Goal: Task Accomplishment & Management: Use online tool/utility

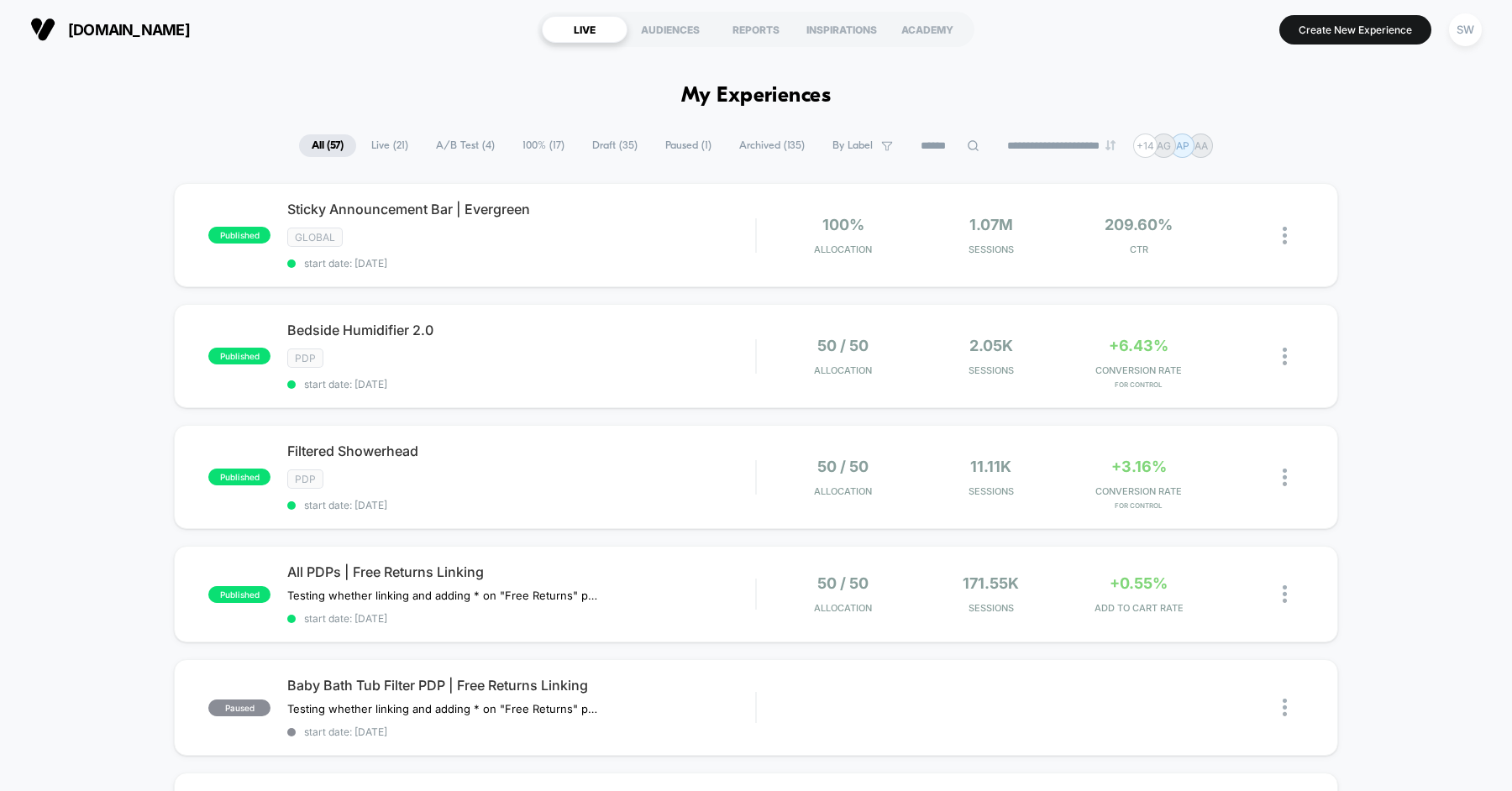
click at [550, 355] on div "PDP" at bounding box center [521, 358] width 468 height 20
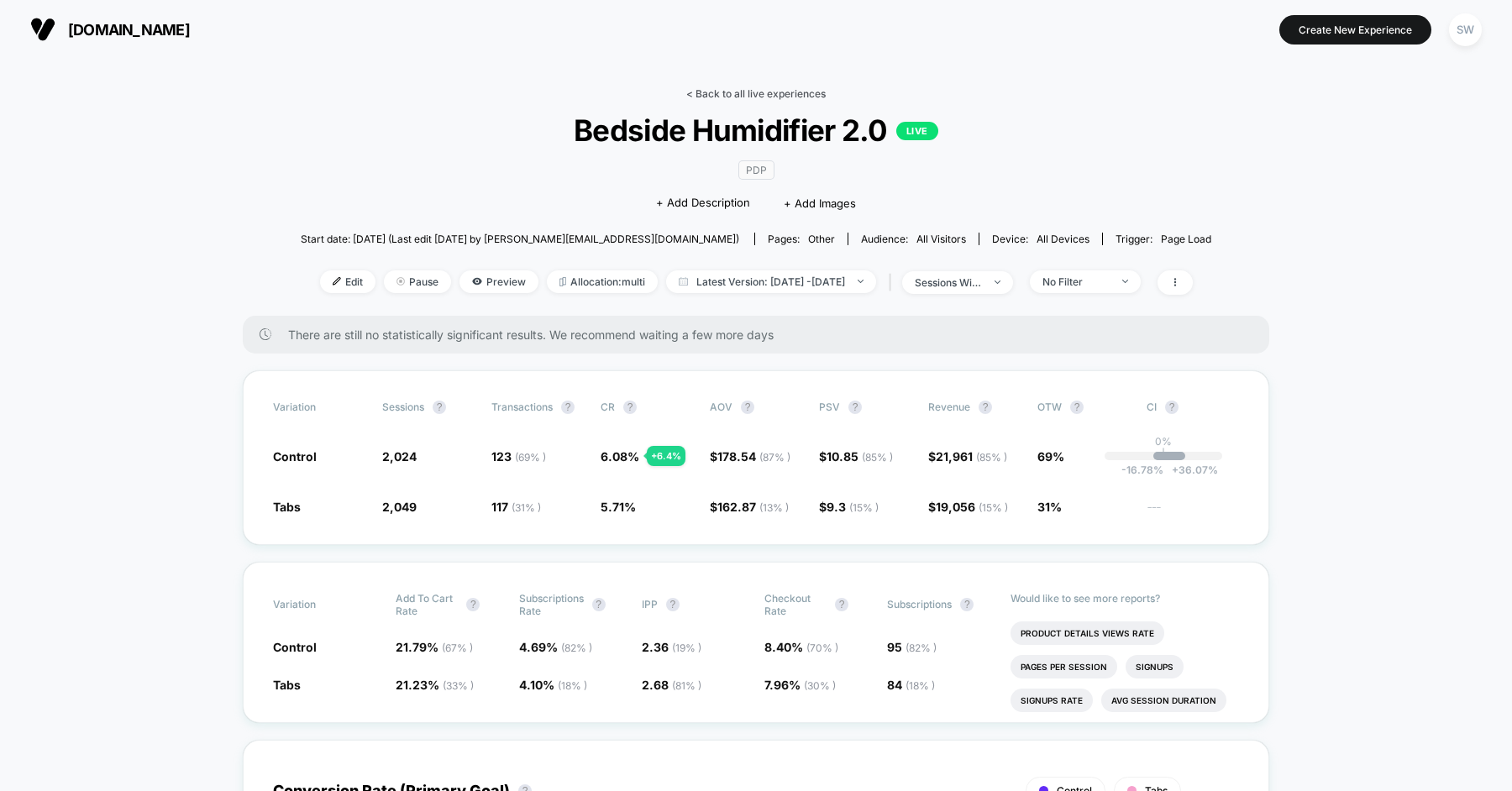
click at [754, 88] on link "< Back to all live experiences" at bounding box center [756, 94] width 139 height 13
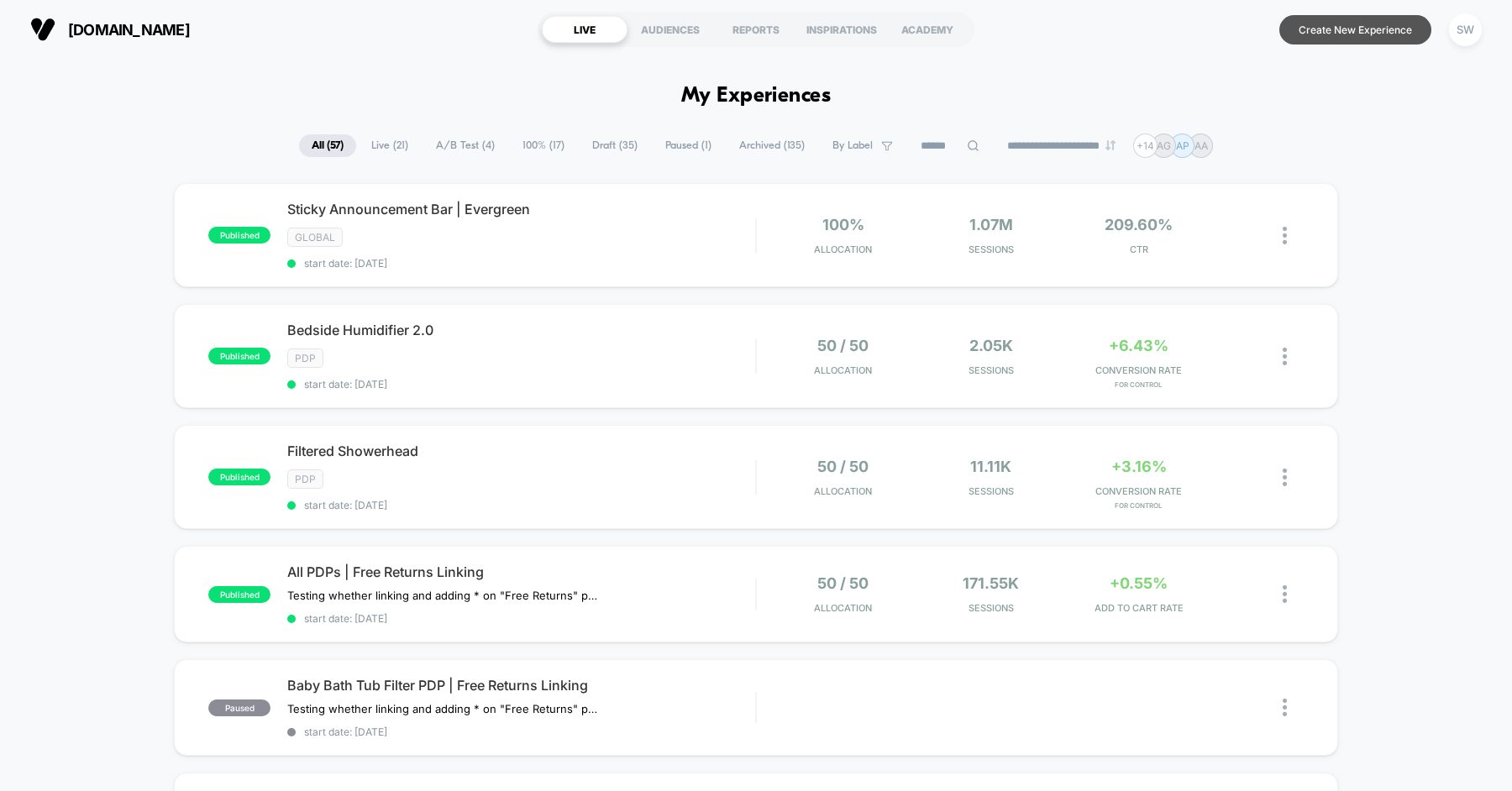
click at [1346, 42] on button "Create New Experience" at bounding box center [1356, 30] width 153 height 30
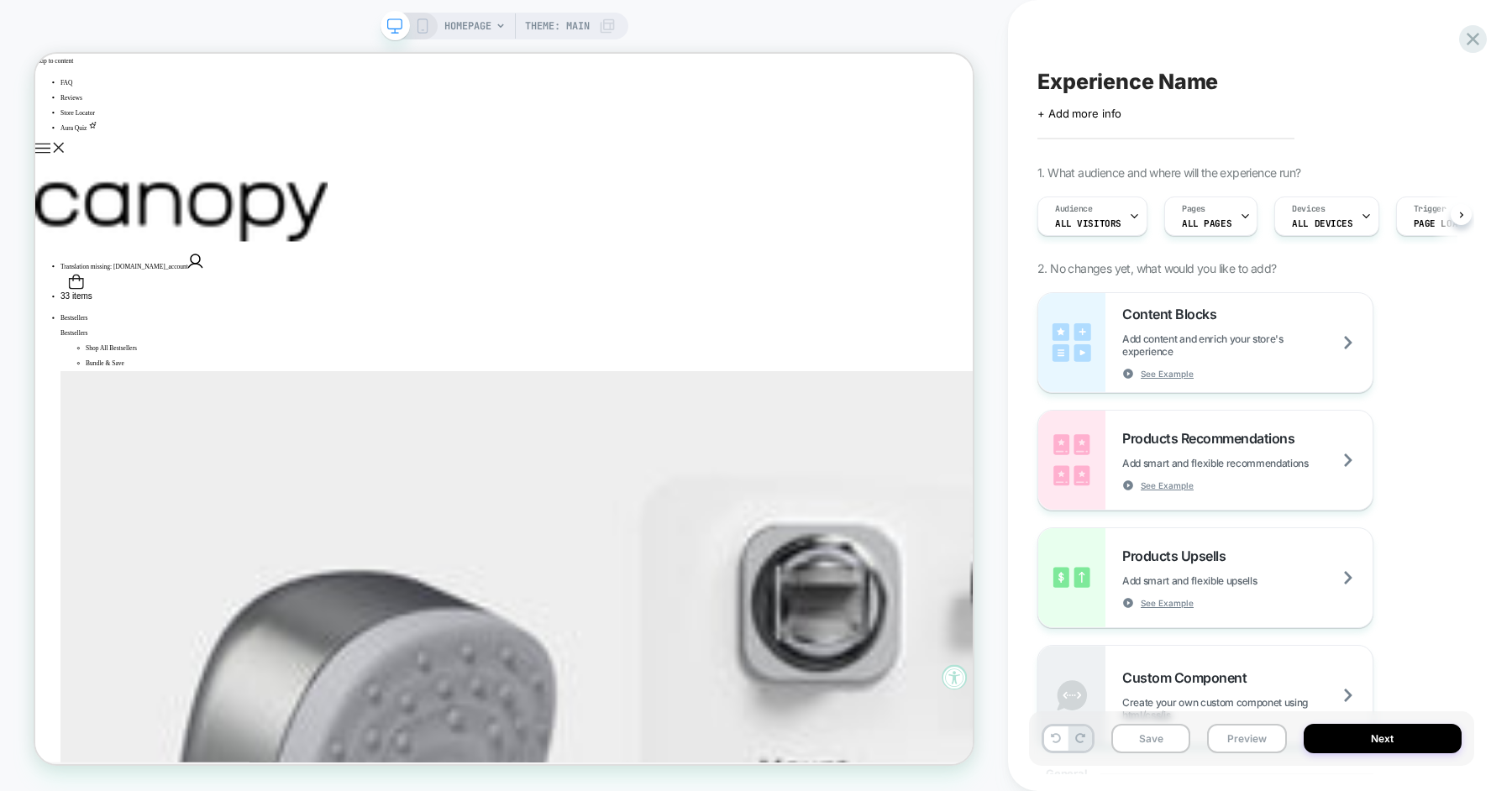
scroll to position [0, 1]
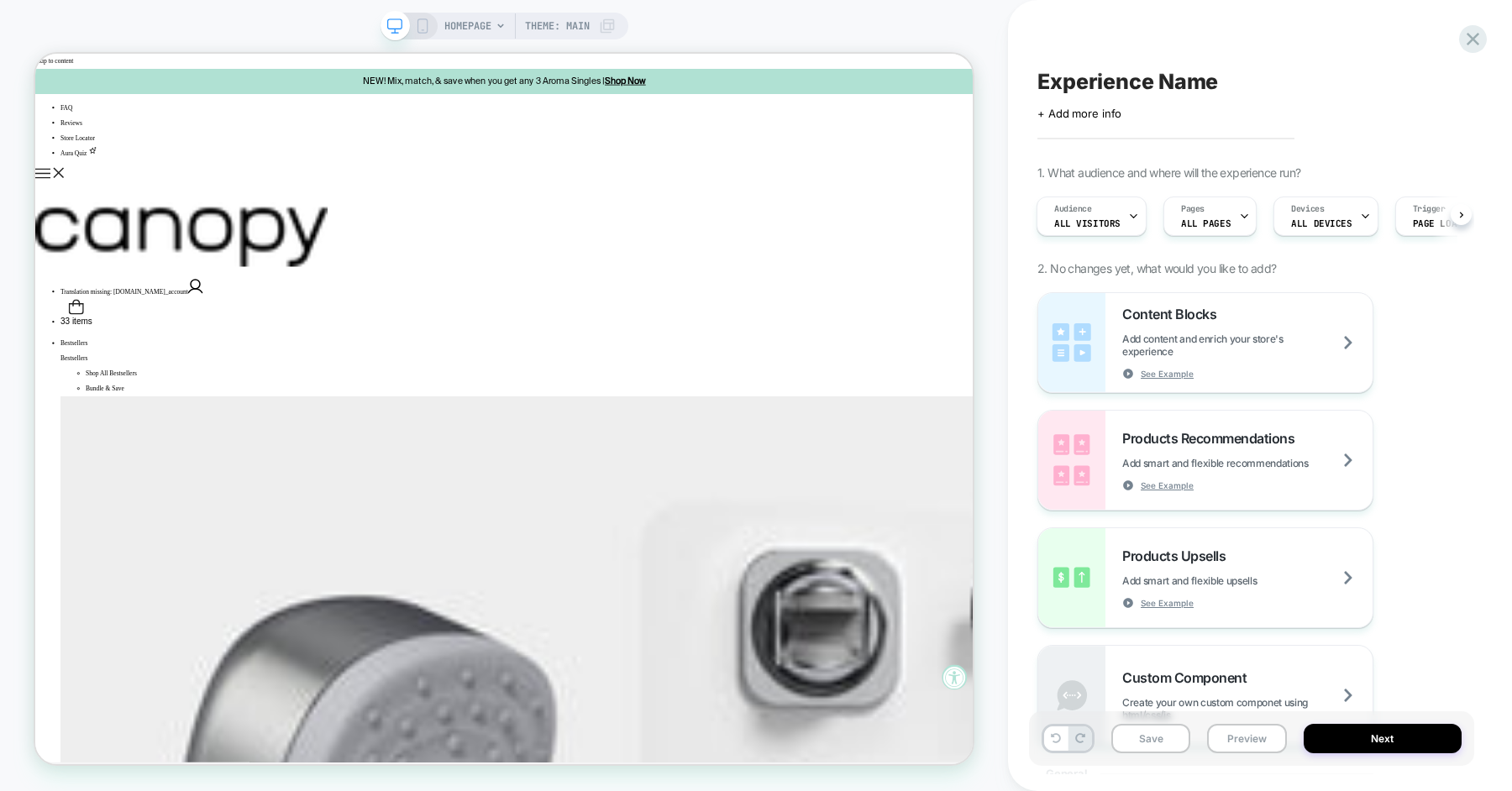
click at [1099, 77] on span "Experience Name" at bounding box center [1128, 81] width 180 height 25
click at [1099, 77] on div at bounding box center [1252, 82] width 429 height 26
click at [1056, 85] on textarea at bounding box center [1067, 82] width 58 height 26
type textarea "**********"
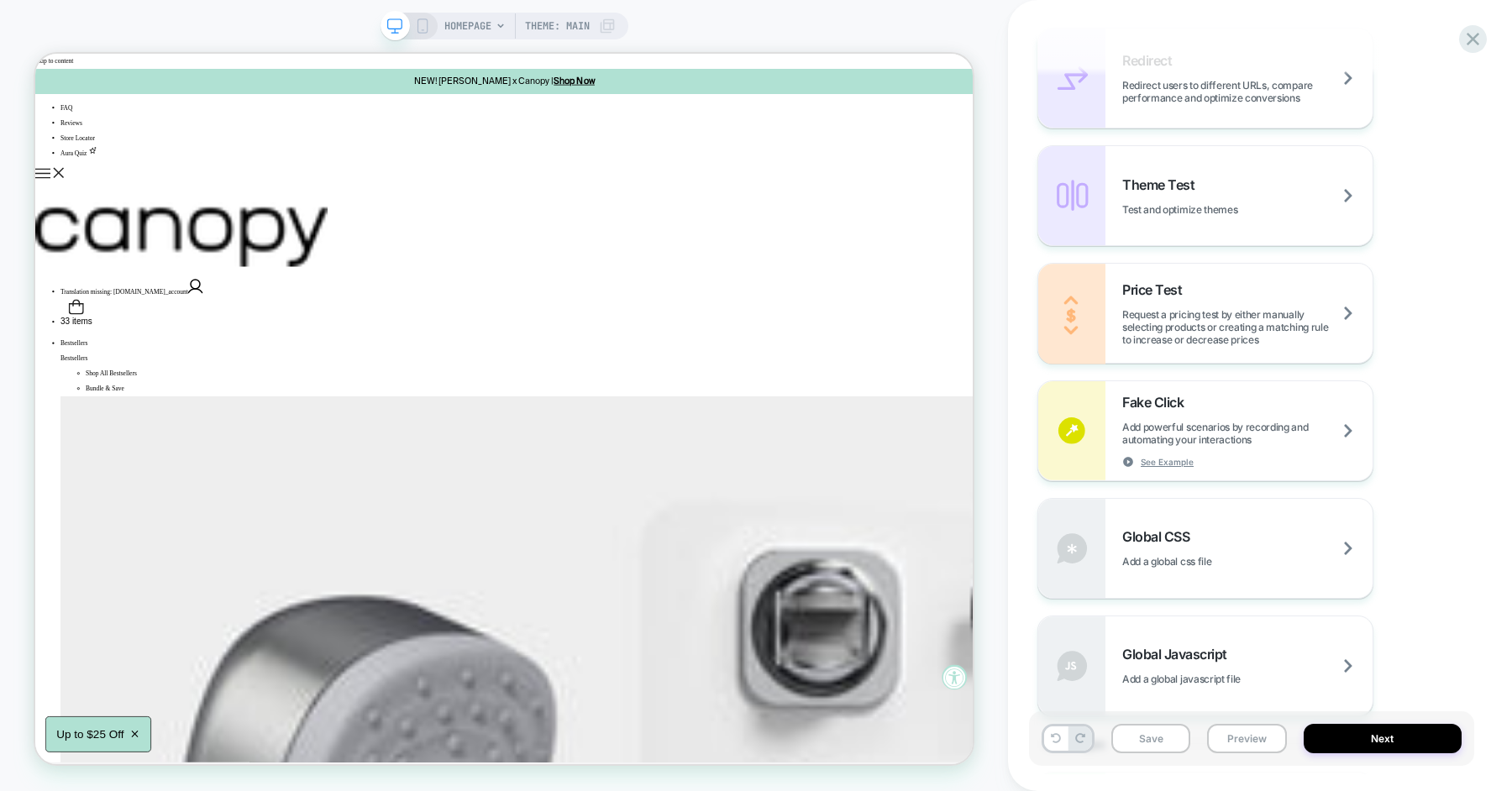
scroll to position [757, 0]
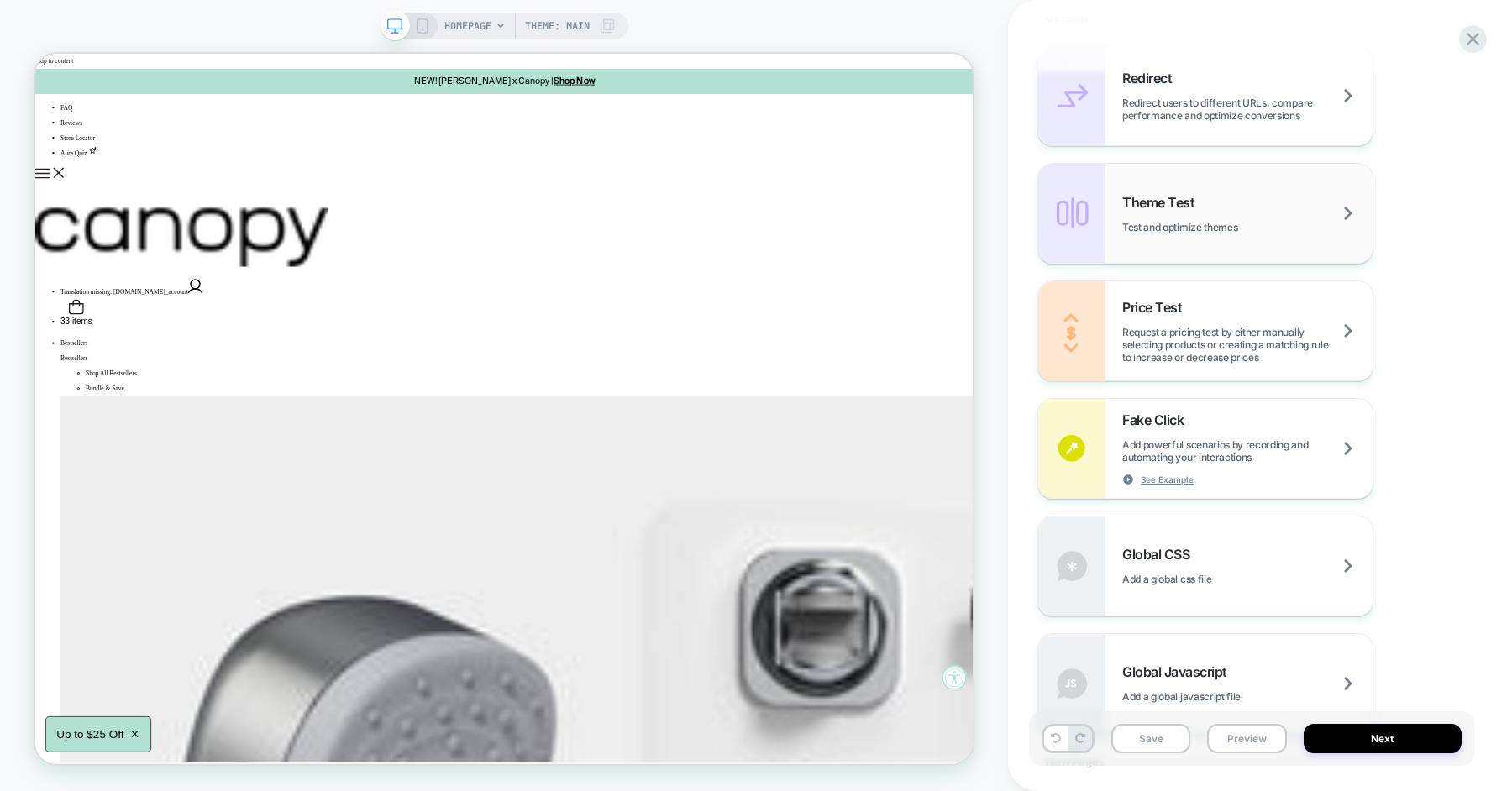
click at [1171, 221] on span "Test and optimize themes" at bounding box center [1200, 228] width 157 height 13
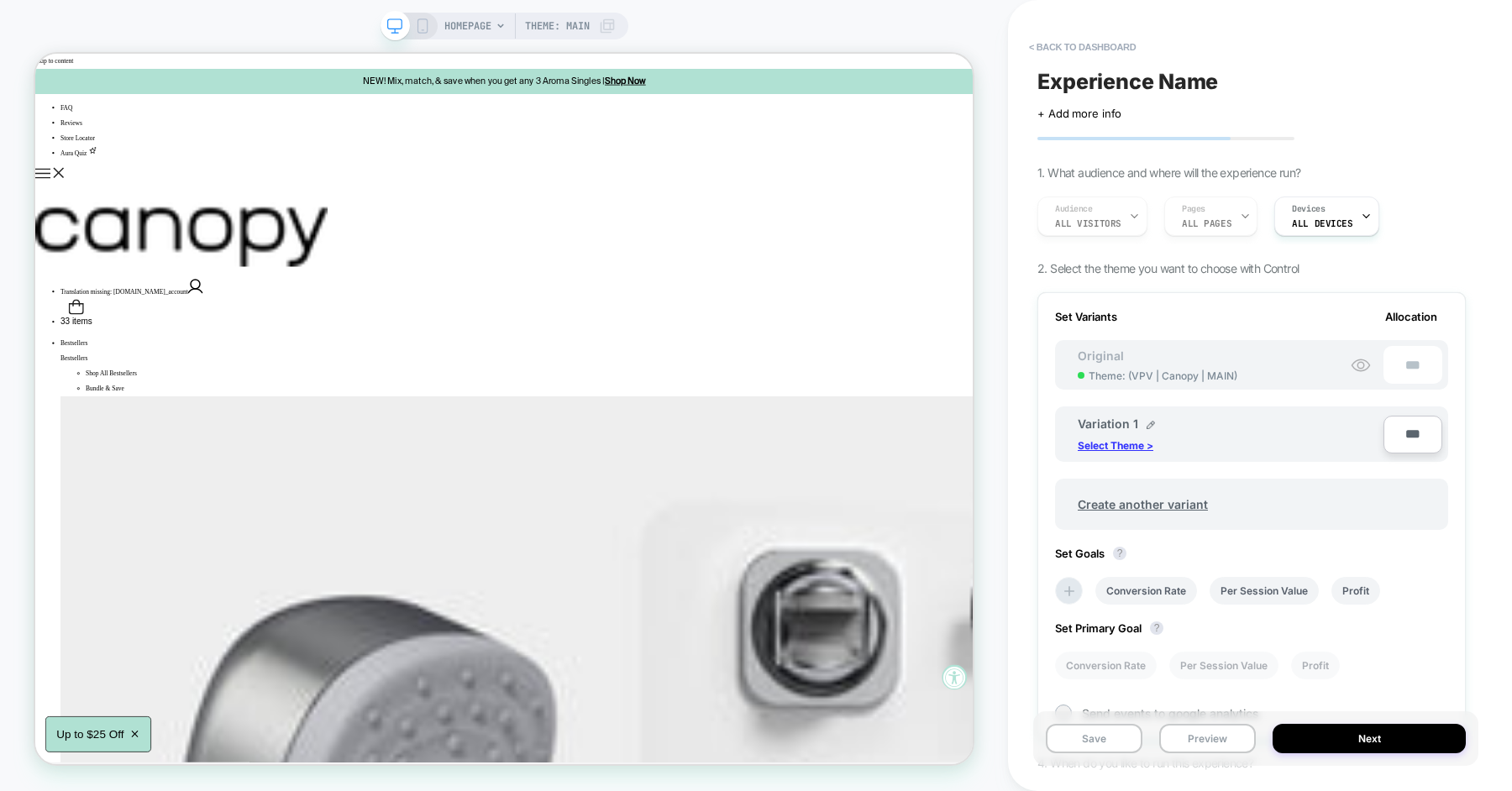
click at [1141, 440] on p "Select Theme >" at bounding box center [1115, 445] width 75 height 13
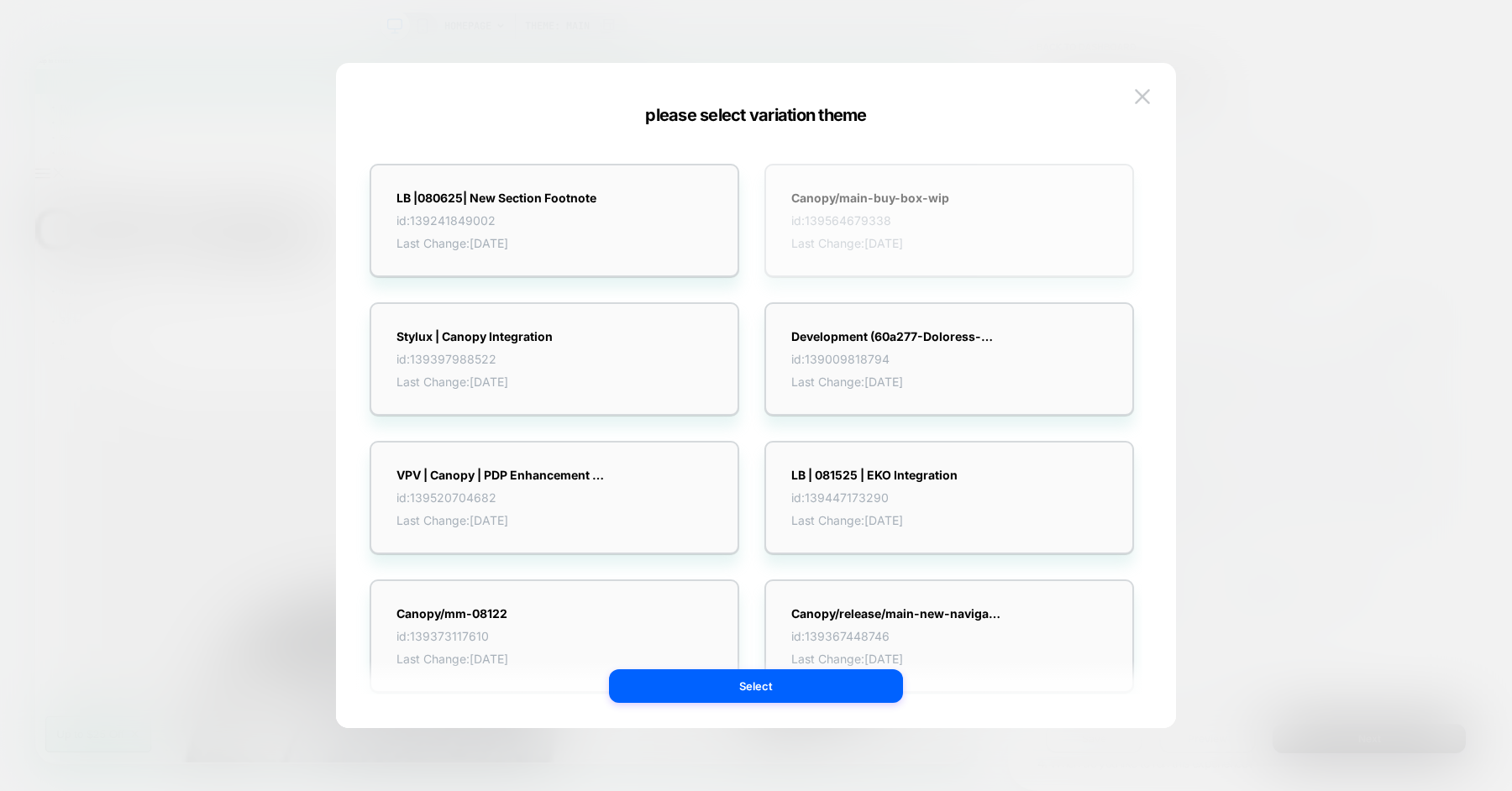
click at [924, 186] on div "Canopy/main-buy-box-wip id: 139564679338 Last Change: [DATE]" at bounding box center [948, 220] width 369 height 113
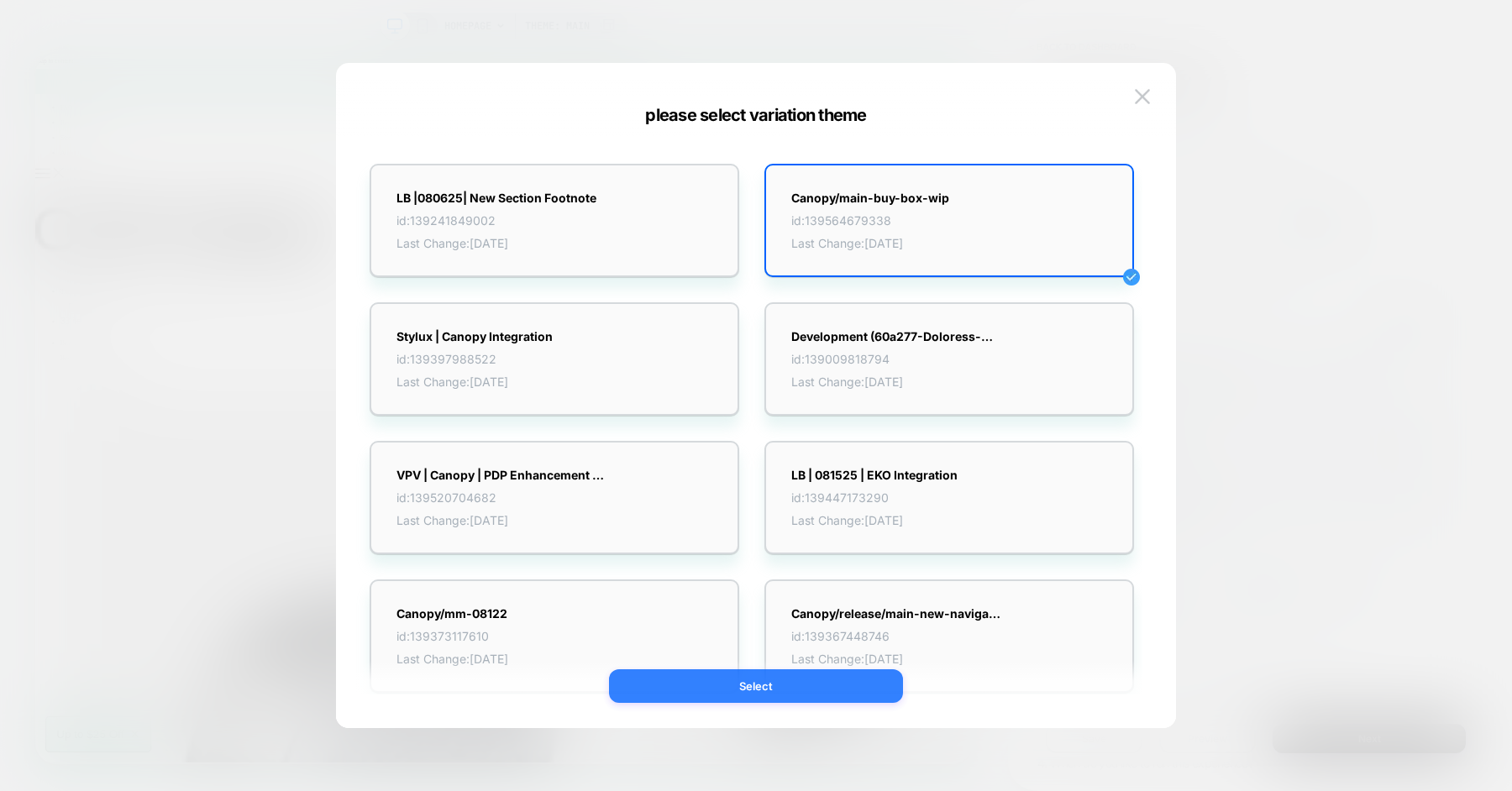
click at [728, 699] on button "Select" at bounding box center [756, 686] width 294 height 33
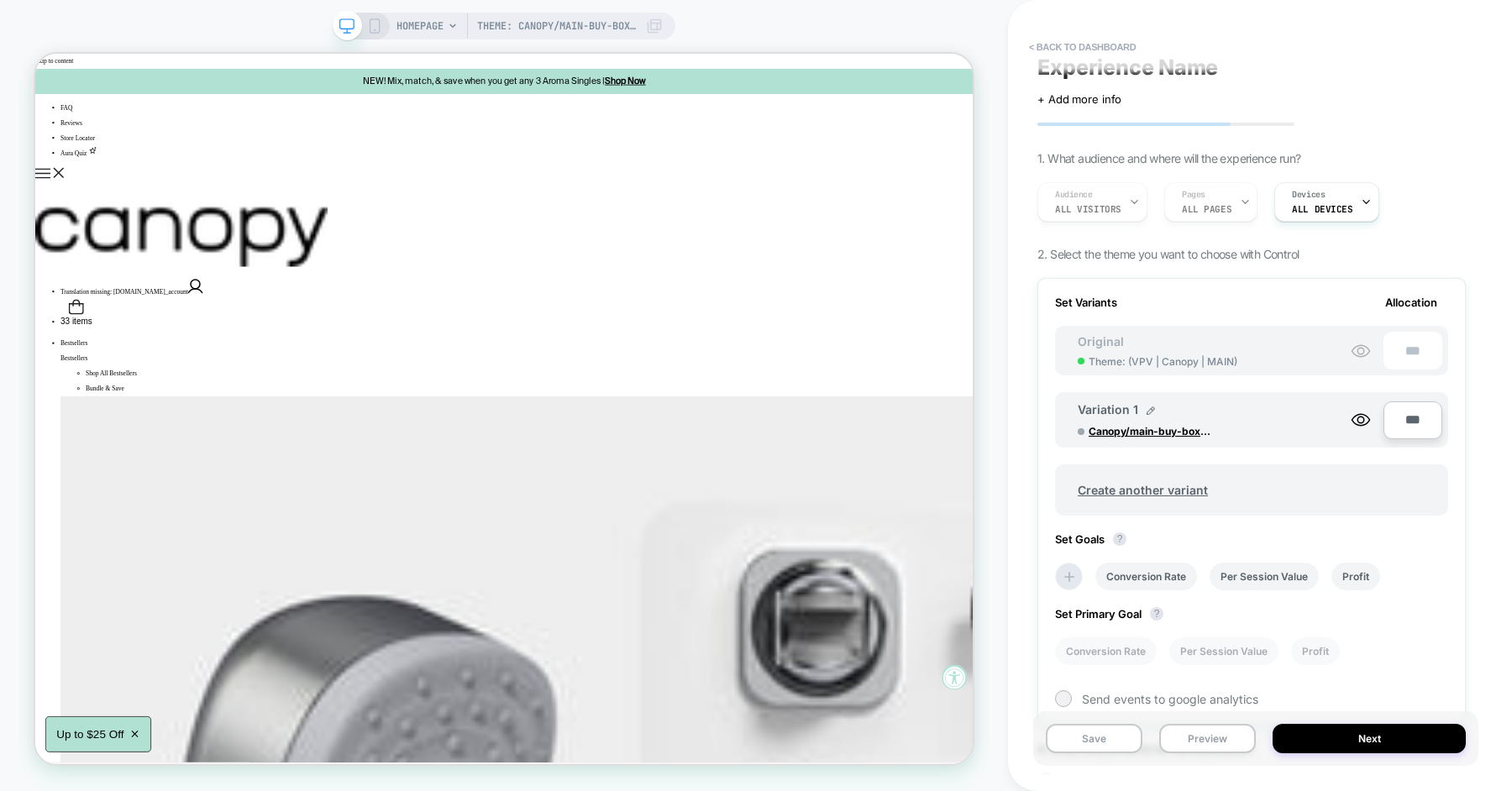
scroll to position [0, 0]
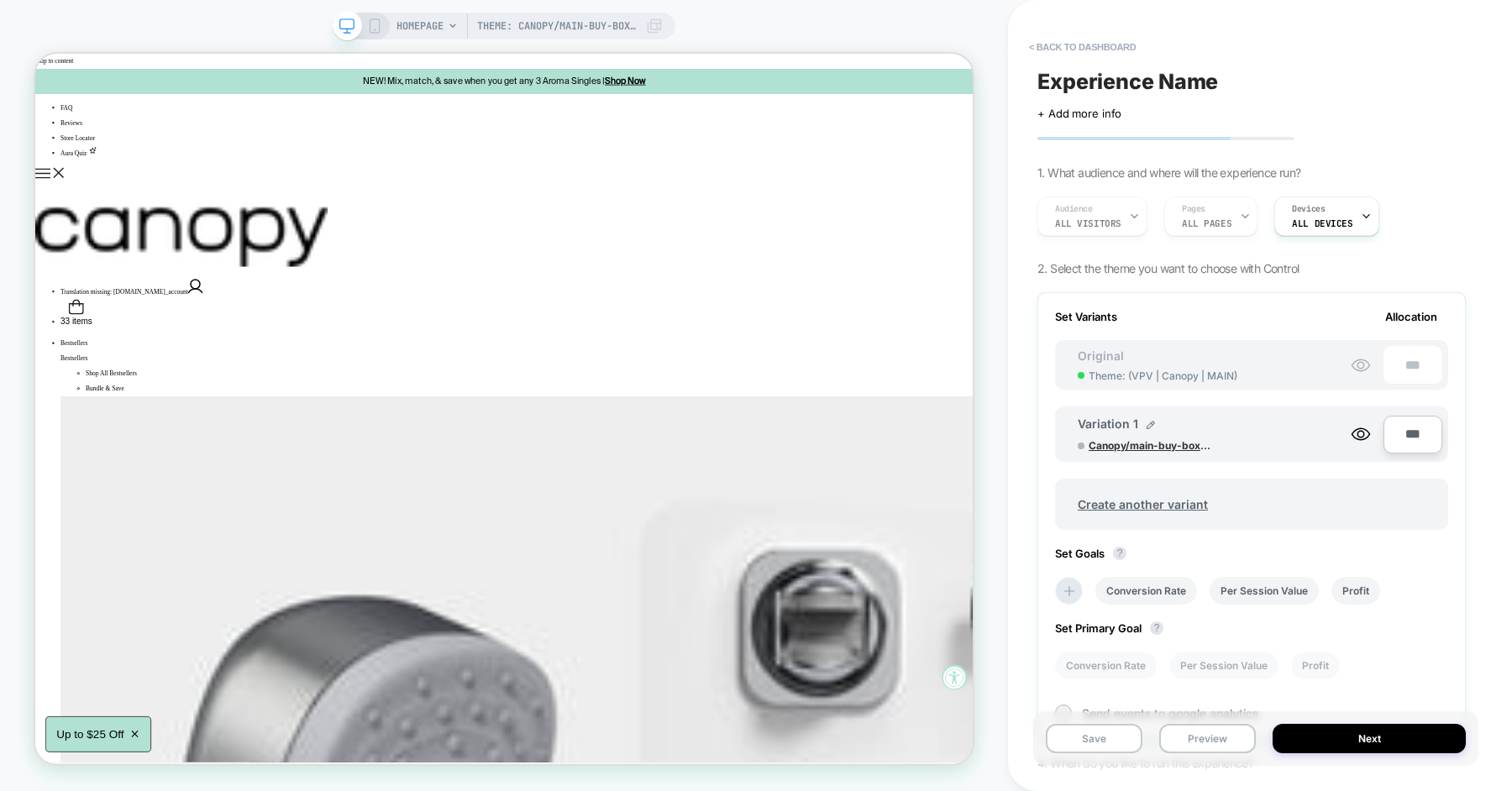
click at [1141, 447] on span "Canopy/main-buy-box-wip" at bounding box center [1152, 445] width 126 height 13
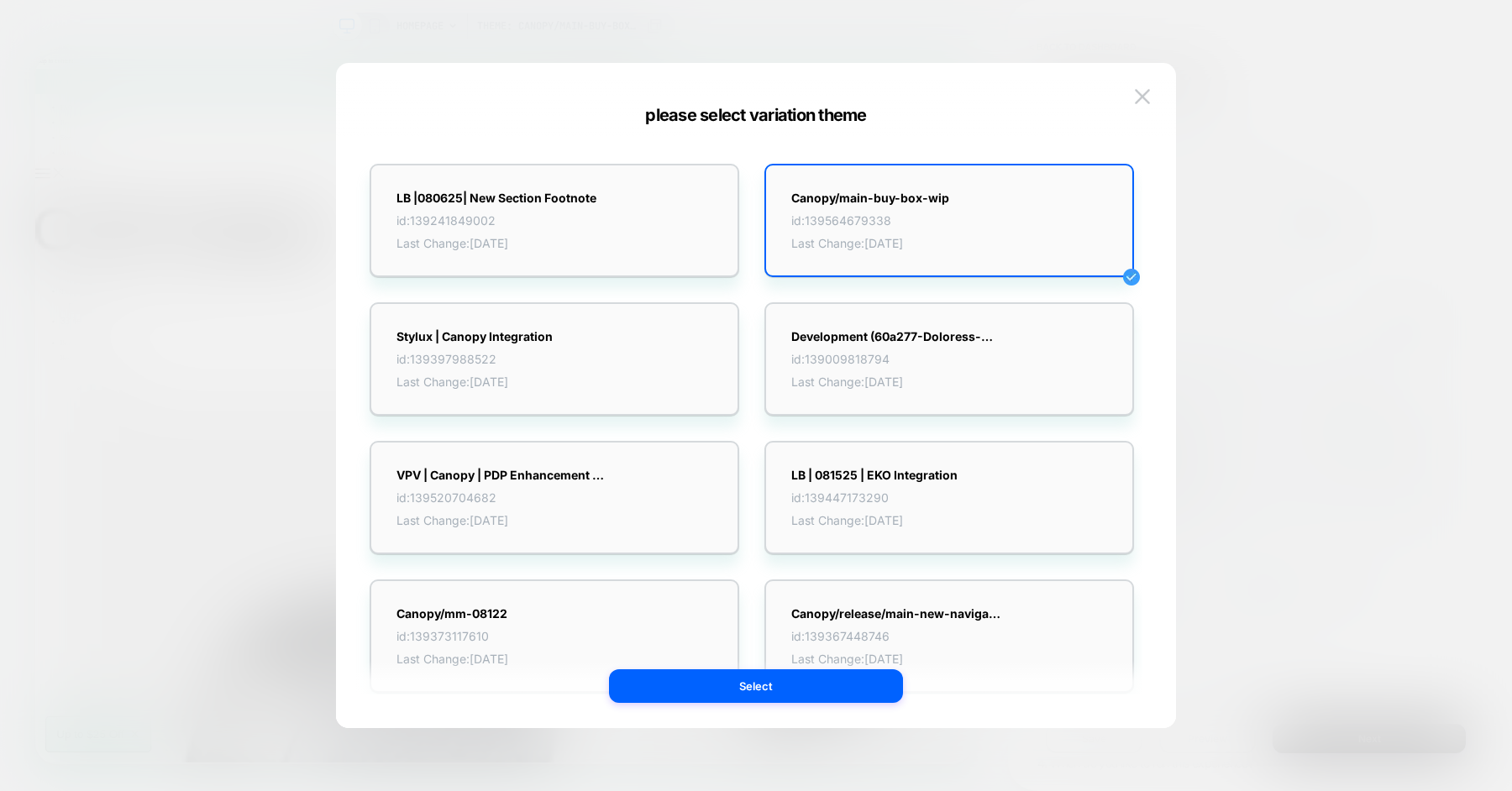
click at [1236, 375] on div at bounding box center [756, 395] width 1512 height 791
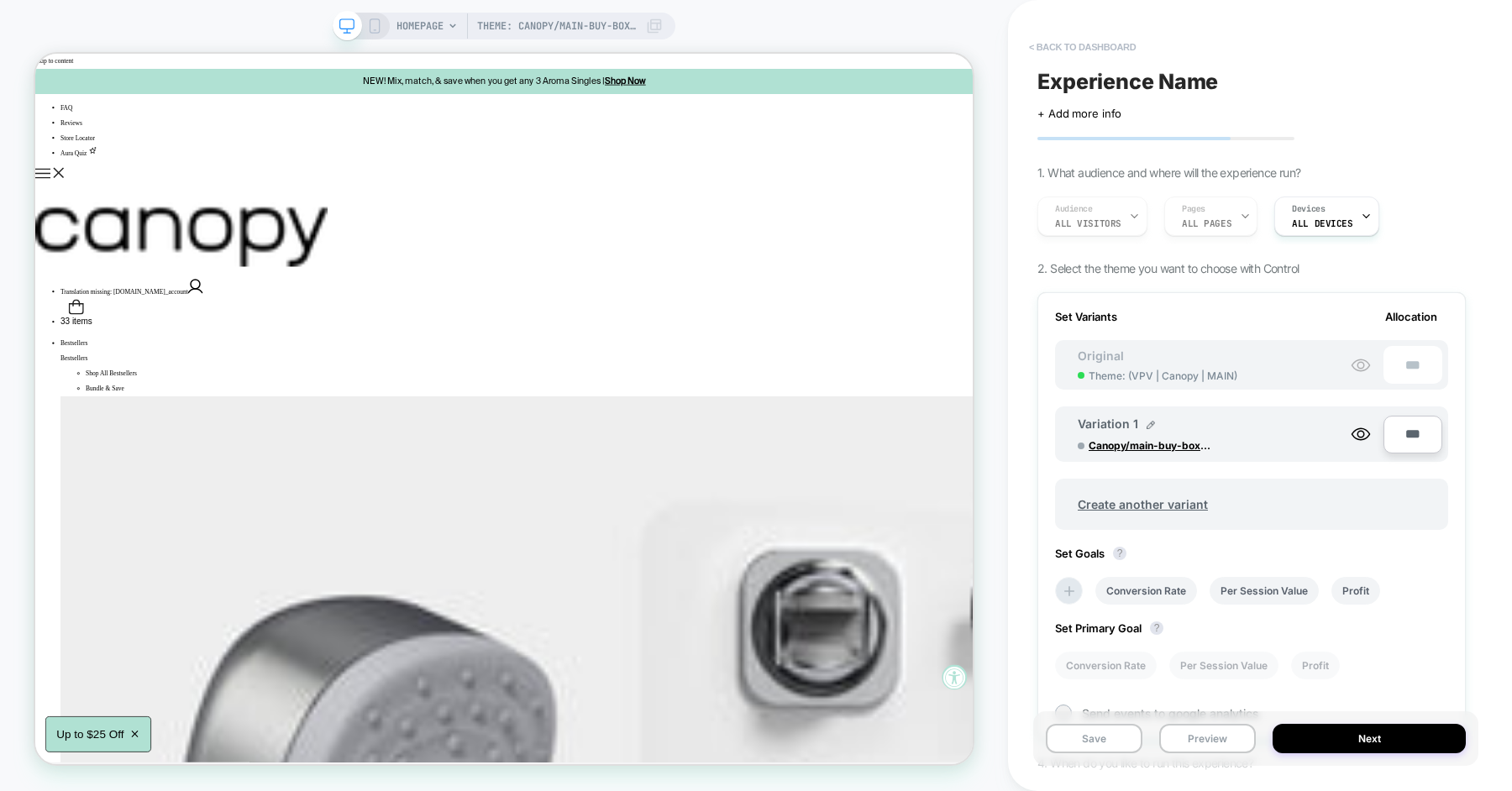
click at [1076, 47] on button "< back to dashboard" at bounding box center [1082, 46] width 124 height 27
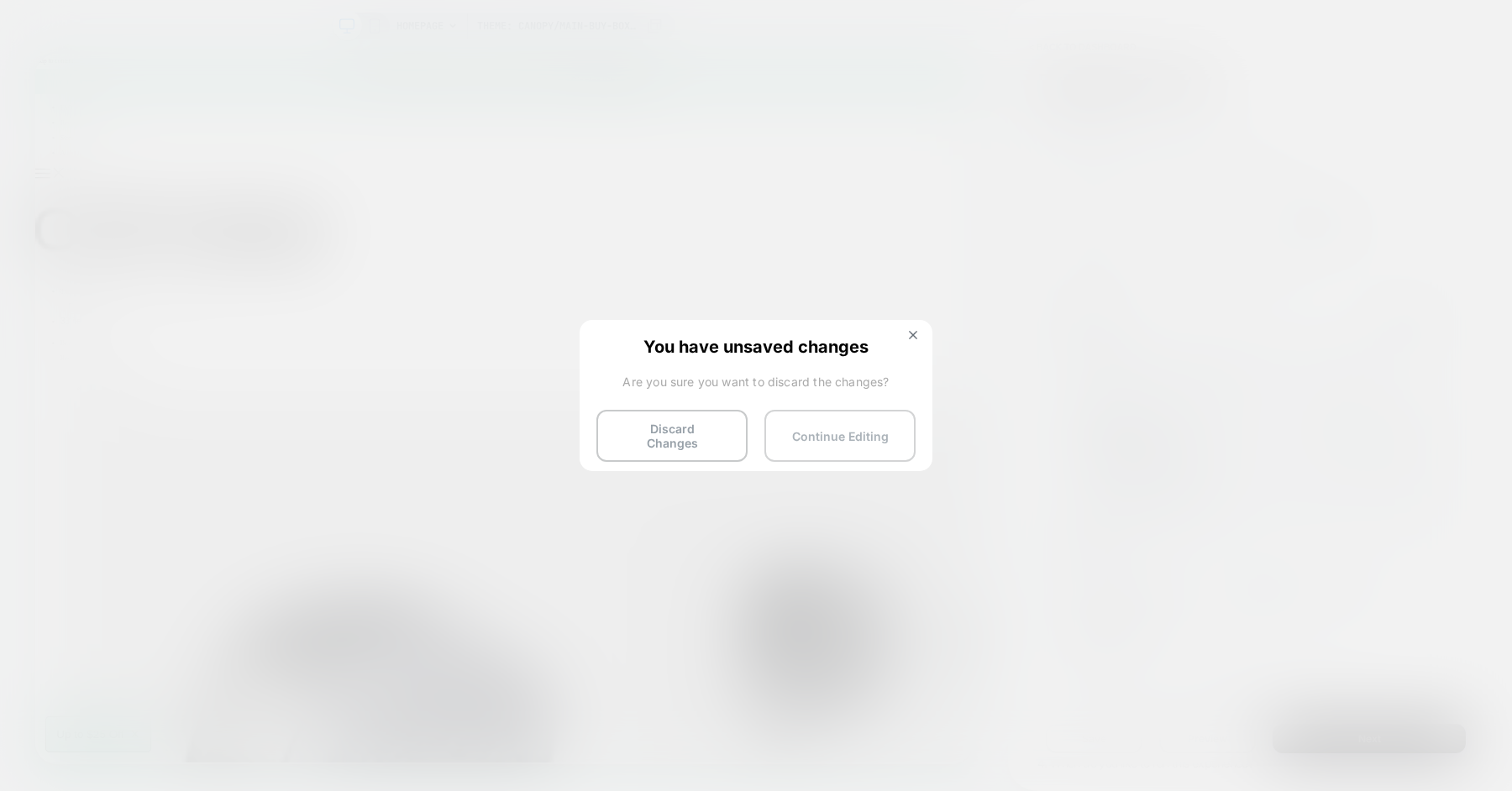
click at [839, 425] on button "Continue Editing" at bounding box center [840, 436] width 152 height 52
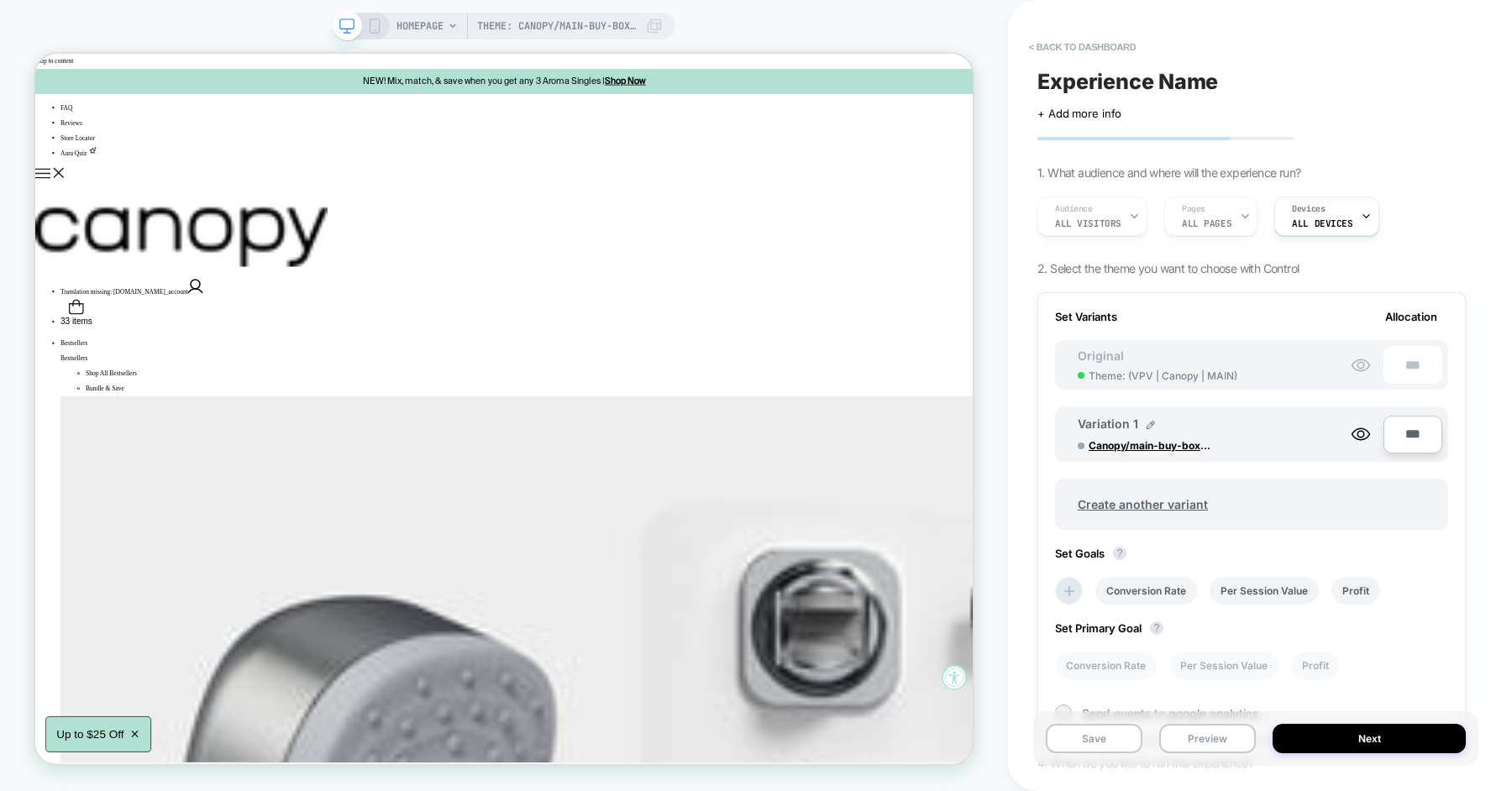
click at [1420, 308] on div "Set Variants Allocation Original Theme: ( VPV | Canopy | MAIN ) *** Variation 1…" at bounding box center [1252, 515] width 429 height 447
click at [1161, 506] on span "Create another variant" at bounding box center [1143, 504] width 164 height 39
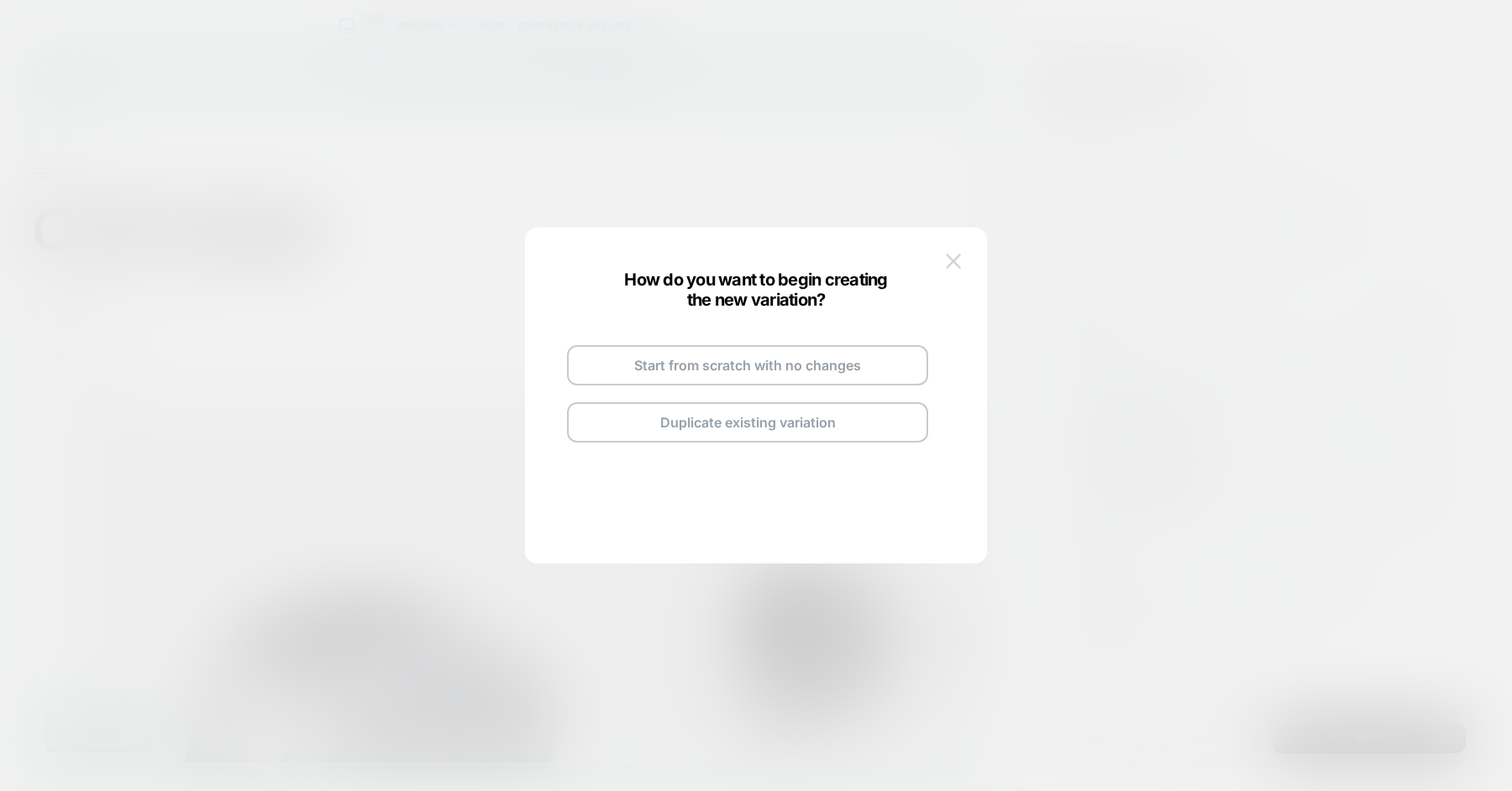
click at [958, 265] on img at bounding box center [953, 260] width 15 height 14
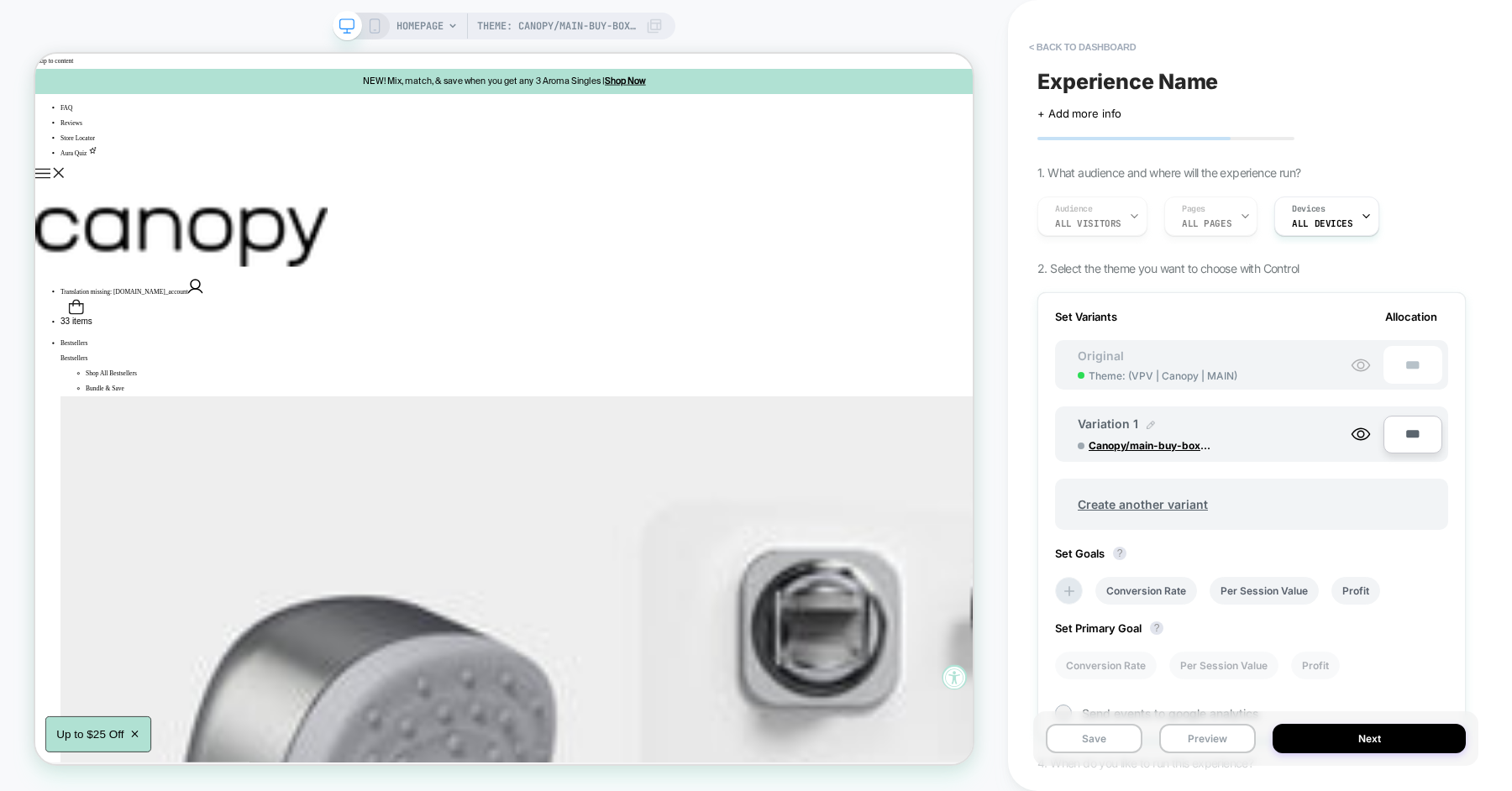
click at [1150, 428] on div at bounding box center [1150, 426] width 8 height 10
click at [1215, 430] on img at bounding box center [1216, 433] width 8 height 8
click at [1147, 441] on span "Canopy/main-buy-box-wip" at bounding box center [1152, 445] width 126 height 13
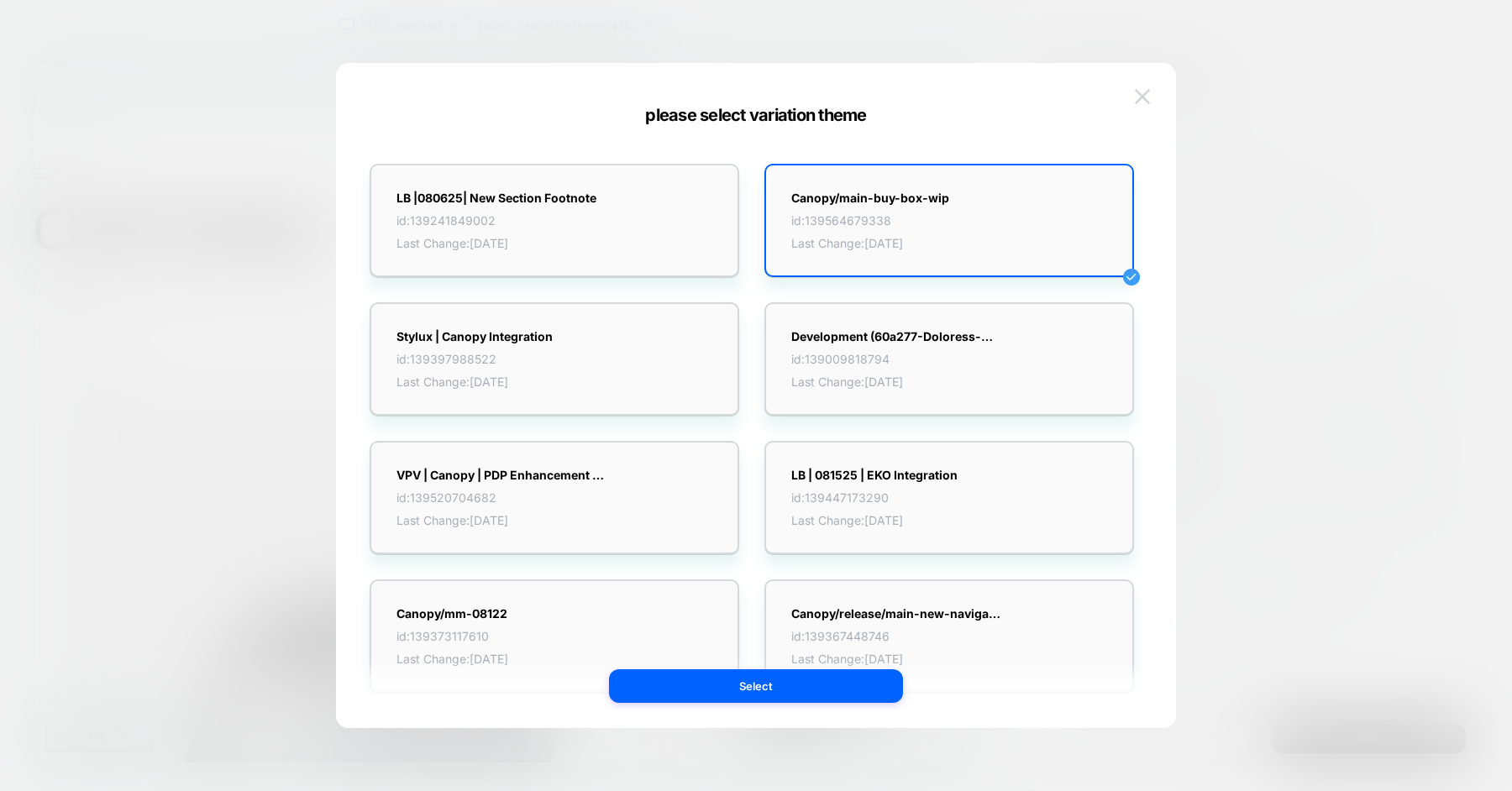
click at [1145, 97] on img at bounding box center [1142, 96] width 15 height 14
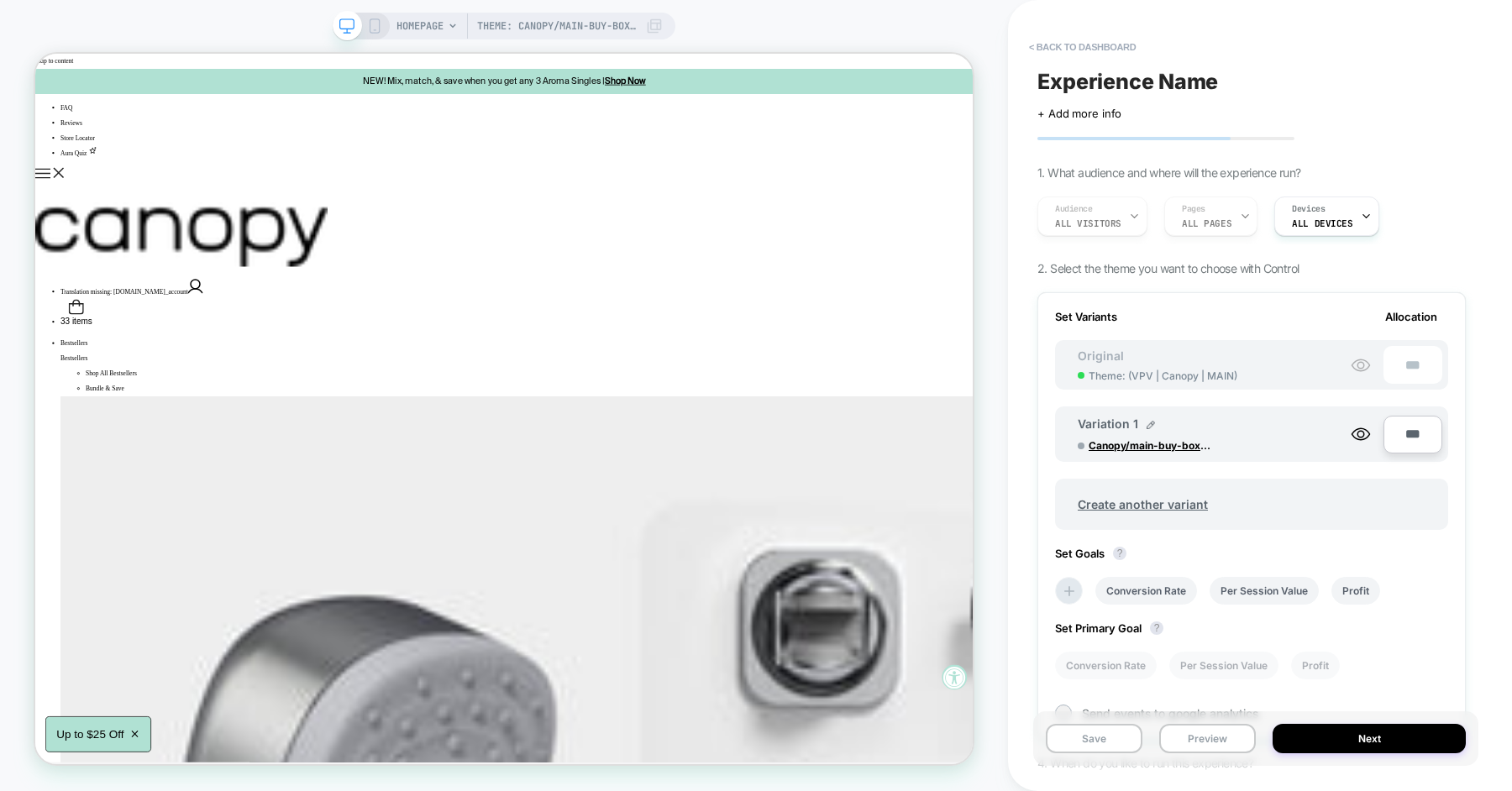
click at [1140, 361] on div "Original Theme: ( VPV | Canopy | MAIN )" at bounding box center [1158, 365] width 193 height 33
click at [1095, 47] on button "< back to dashboard" at bounding box center [1082, 46] width 124 height 27
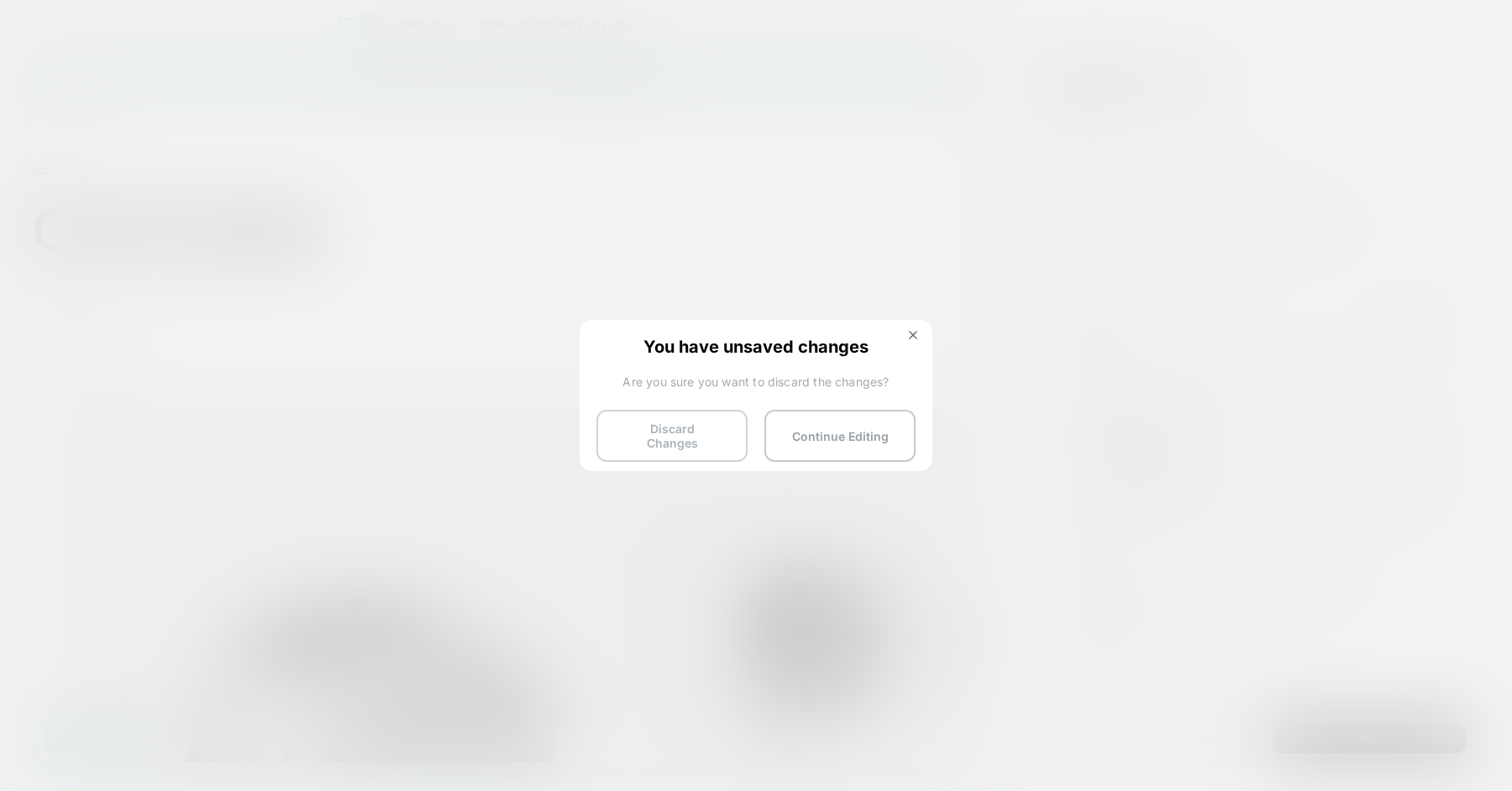
click at [696, 428] on button "Discard Changes" at bounding box center [671, 436] width 152 height 52
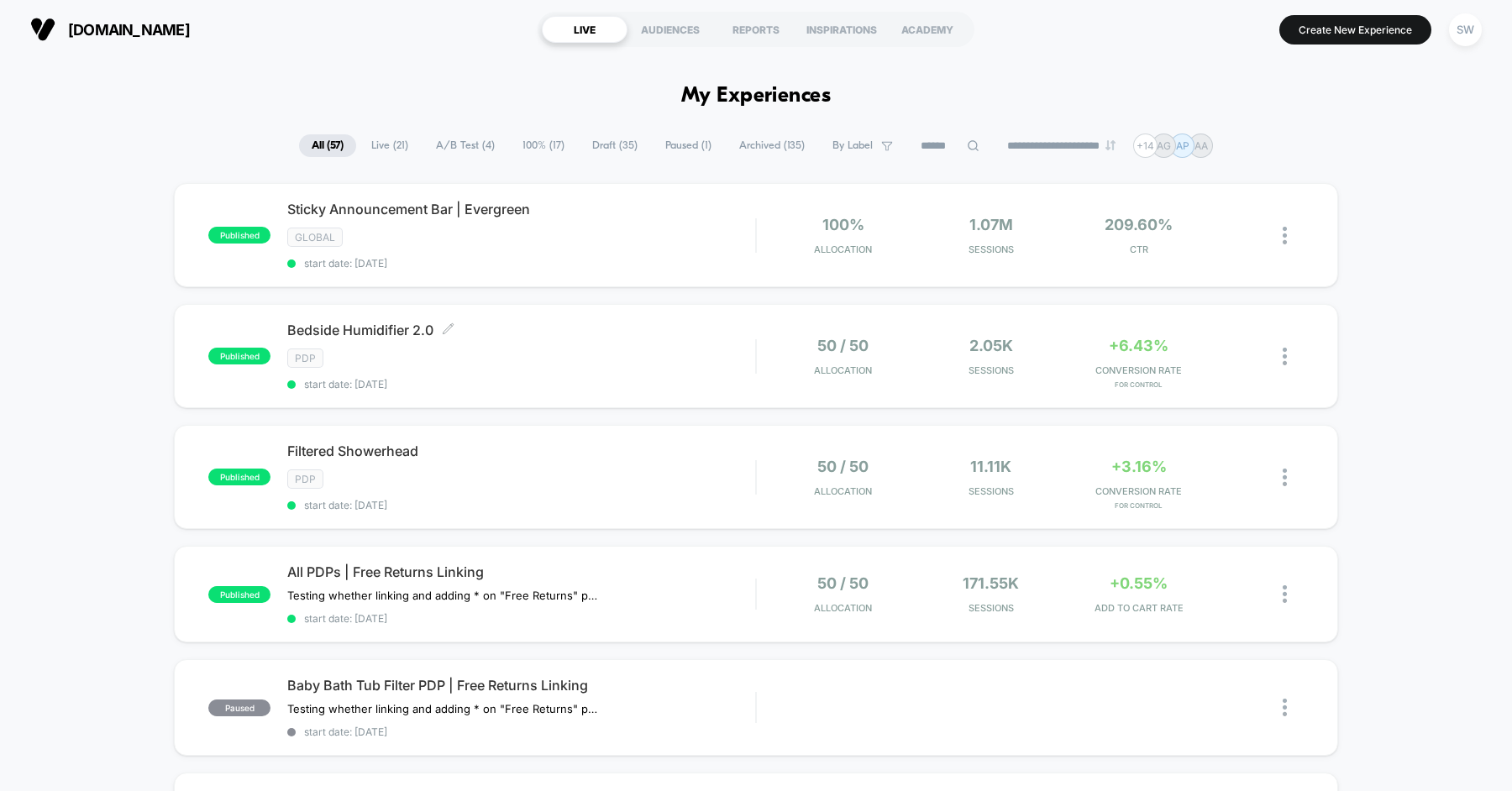
click at [482, 333] on span "Bedside Humidifier 2.0 Click to edit experience details" at bounding box center [521, 330] width 468 height 17
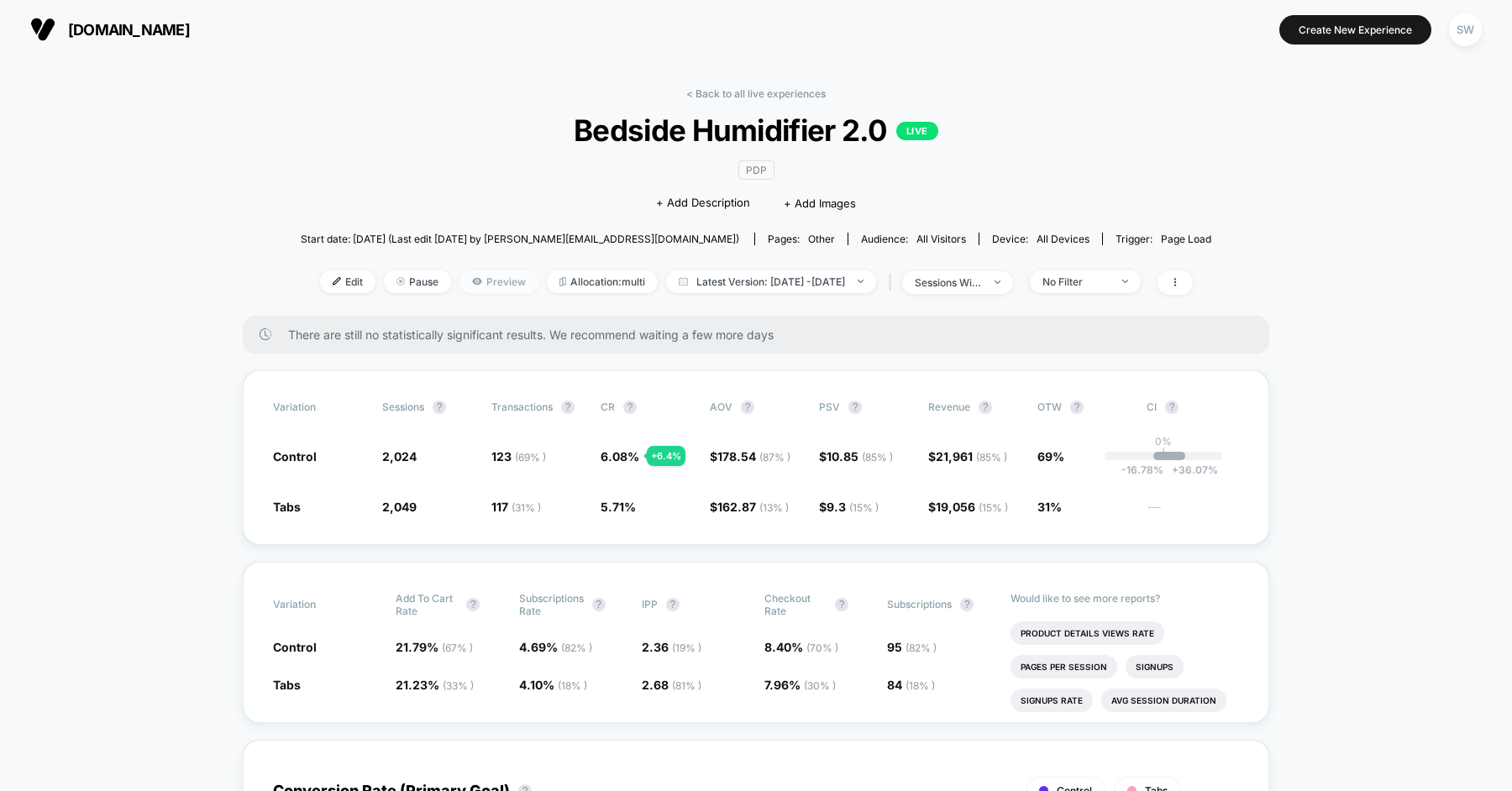
click at [462, 280] on span "Preview" at bounding box center [498, 282] width 79 height 22
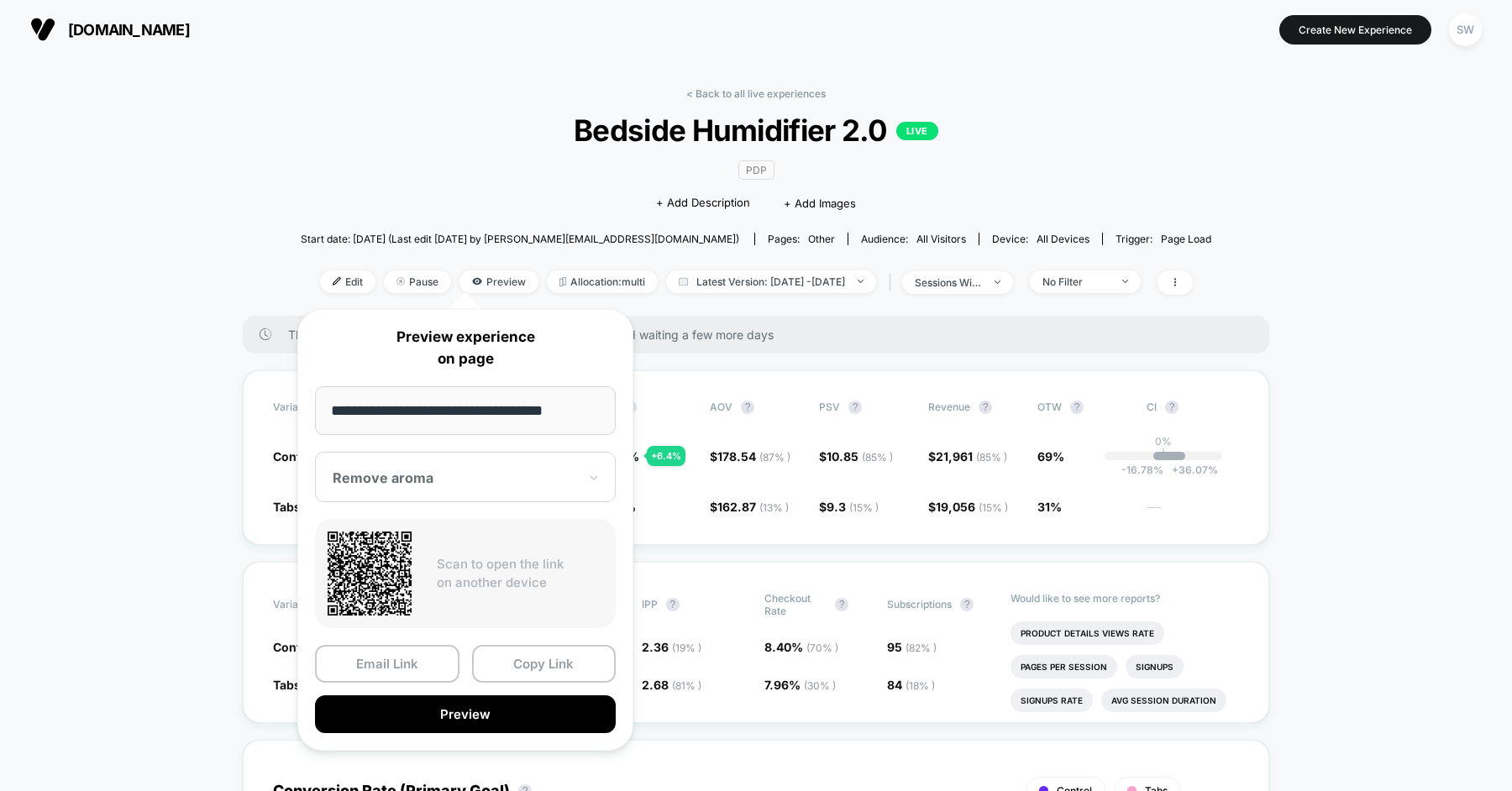
click at [416, 474] on div at bounding box center [456, 478] width 245 height 17
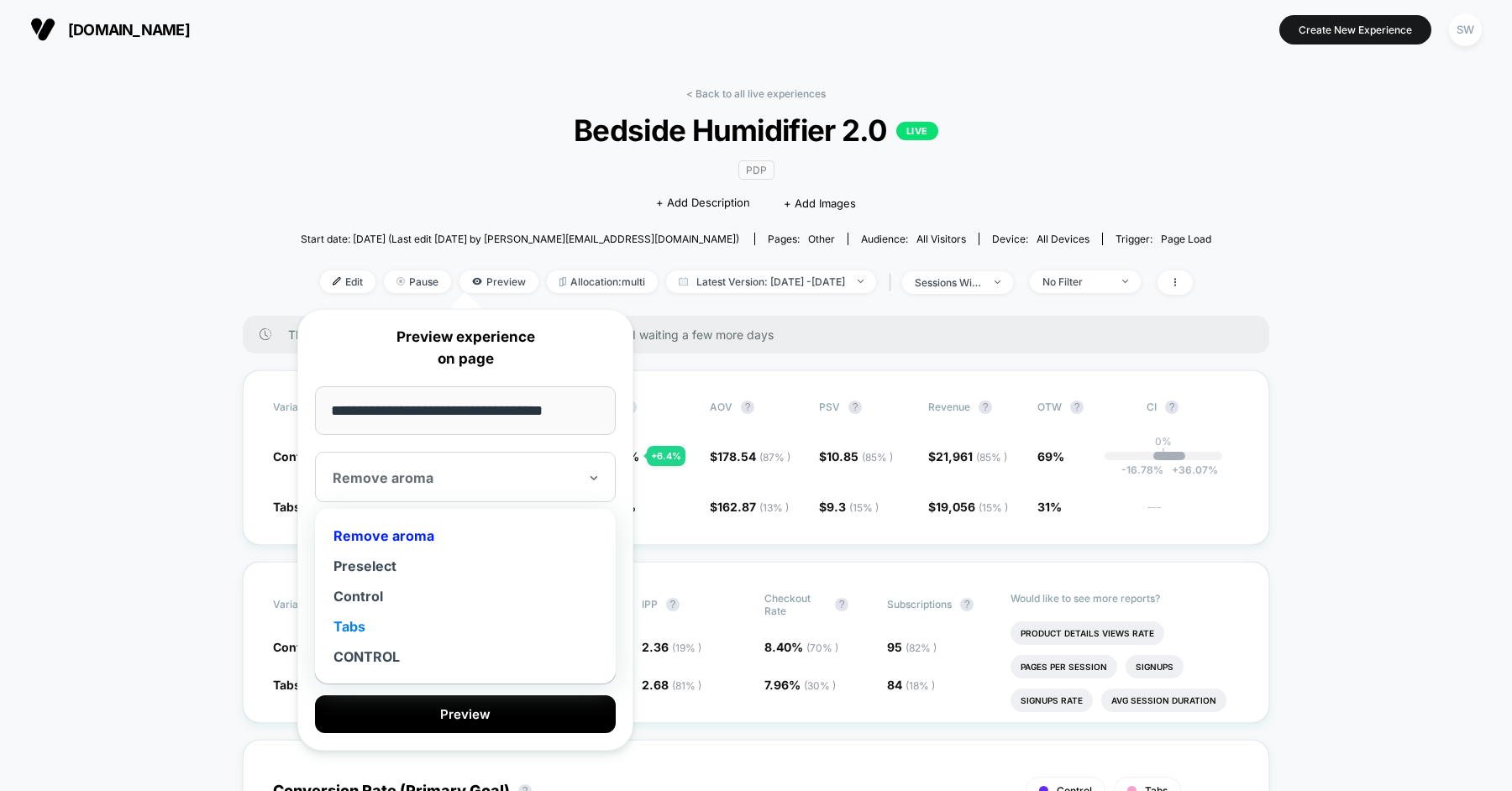
click at [369, 624] on div "Tabs" at bounding box center [465, 626] width 284 height 31
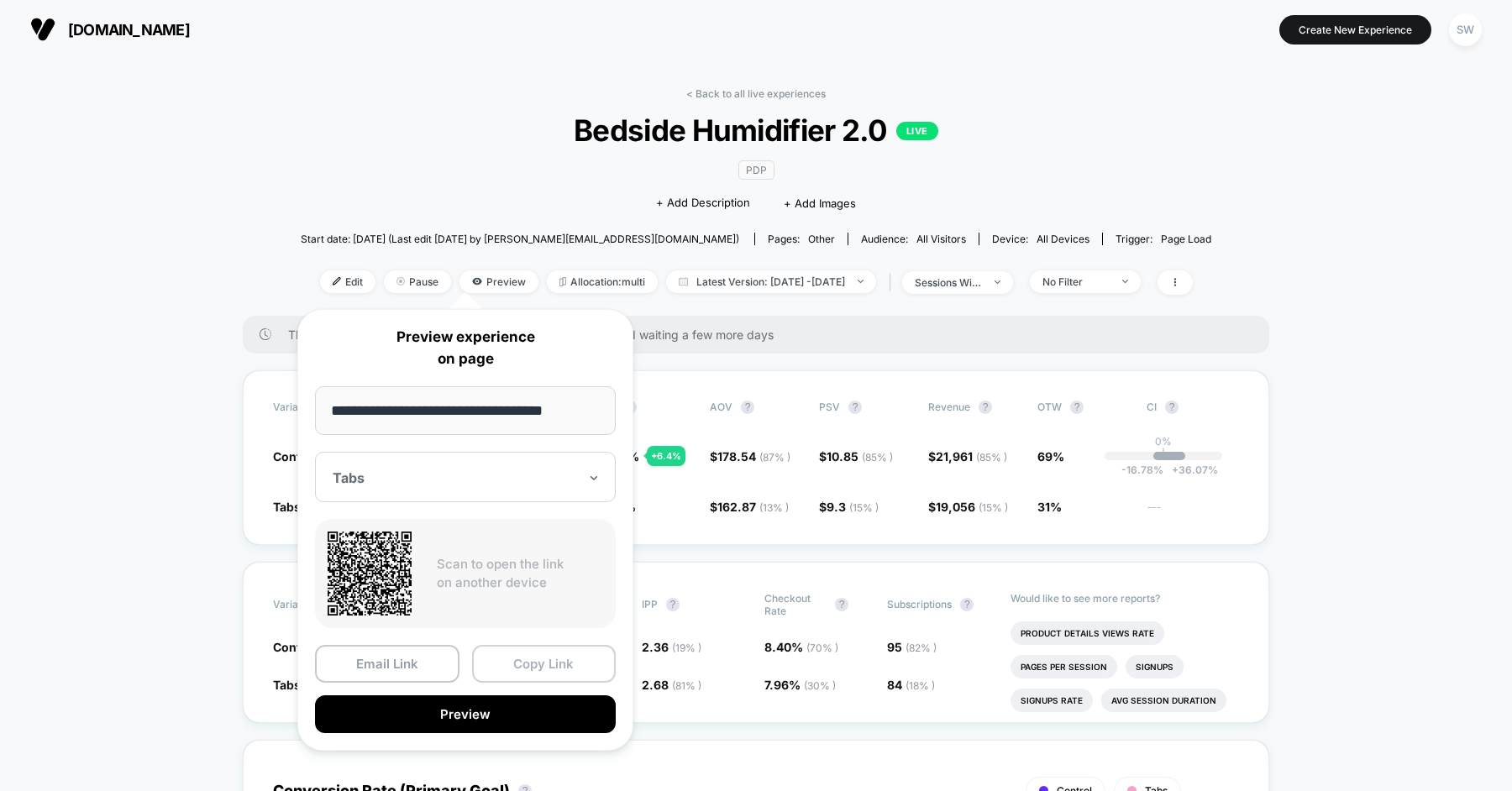
click at [524, 656] on button "Copy Link" at bounding box center [544, 664] width 144 height 38
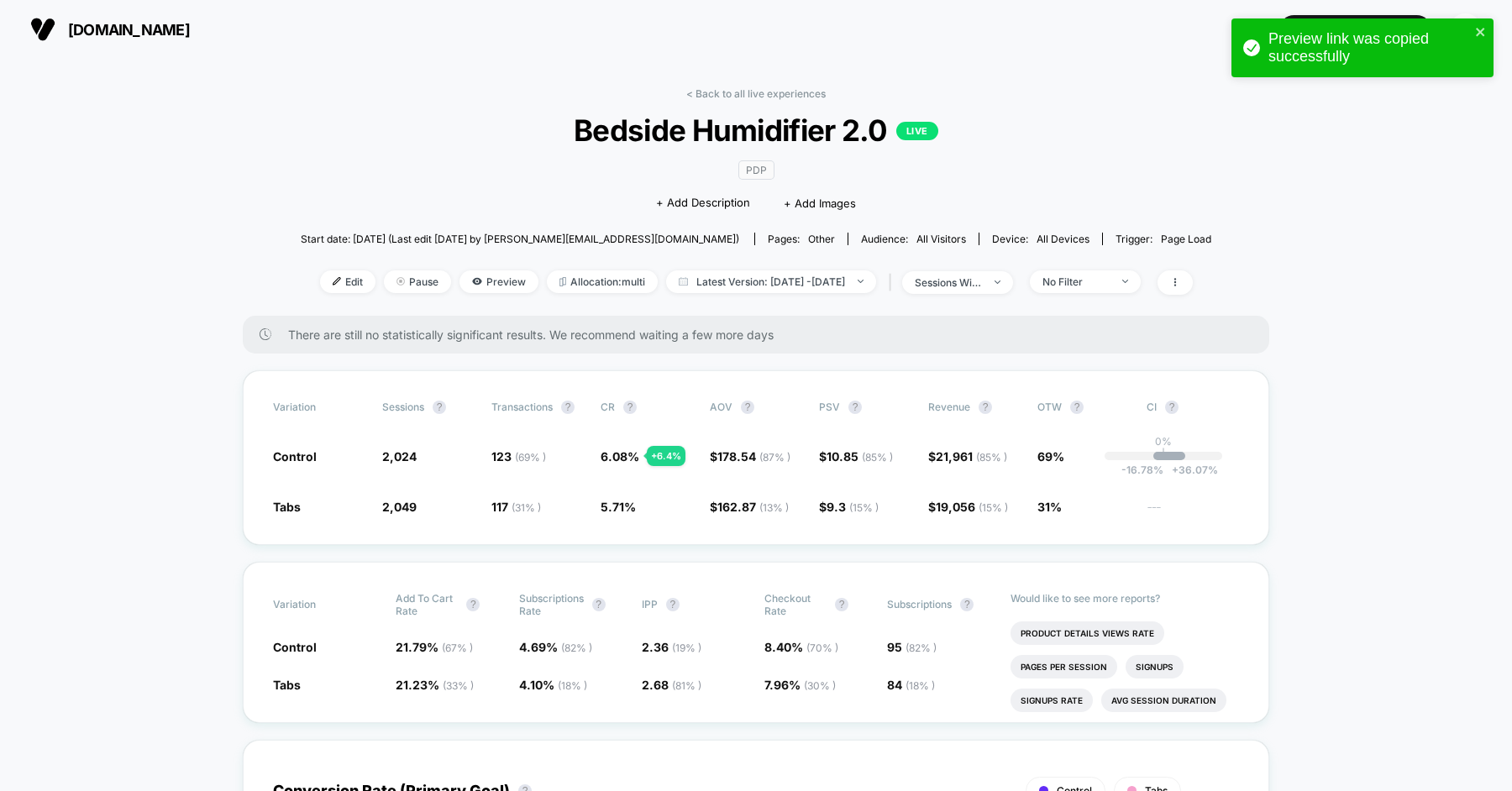
click at [444, 268] on div "< Back to all live experiences Bedside Humidifier 2.0 LIVE PDP Click to edit ex…" at bounding box center [755, 202] width 910 height 229
click at [459, 272] on span "Preview" at bounding box center [498, 282] width 79 height 22
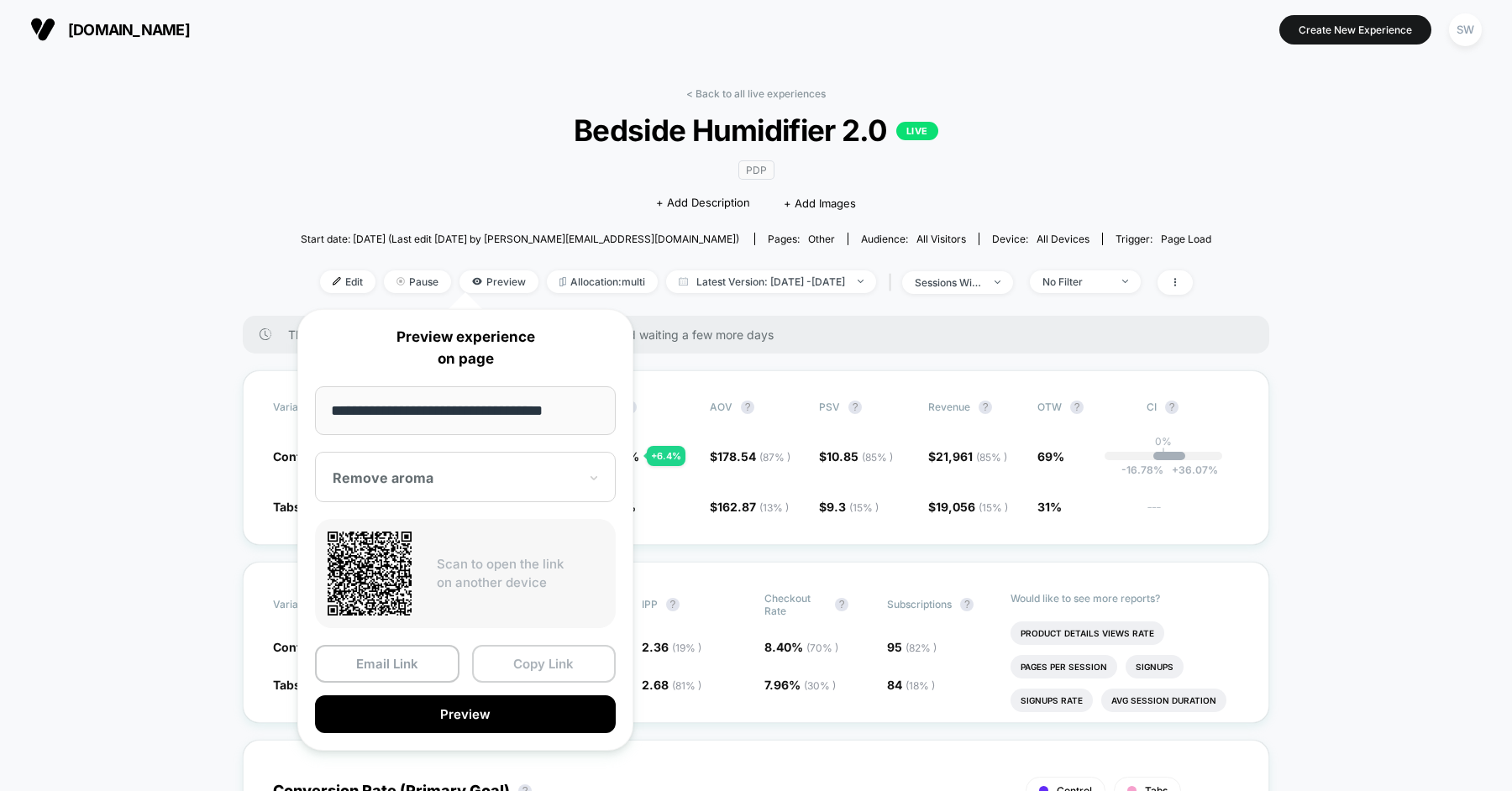
click at [524, 667] on button "Copy Link" at bounding box center [544, 664] width 144 height 38
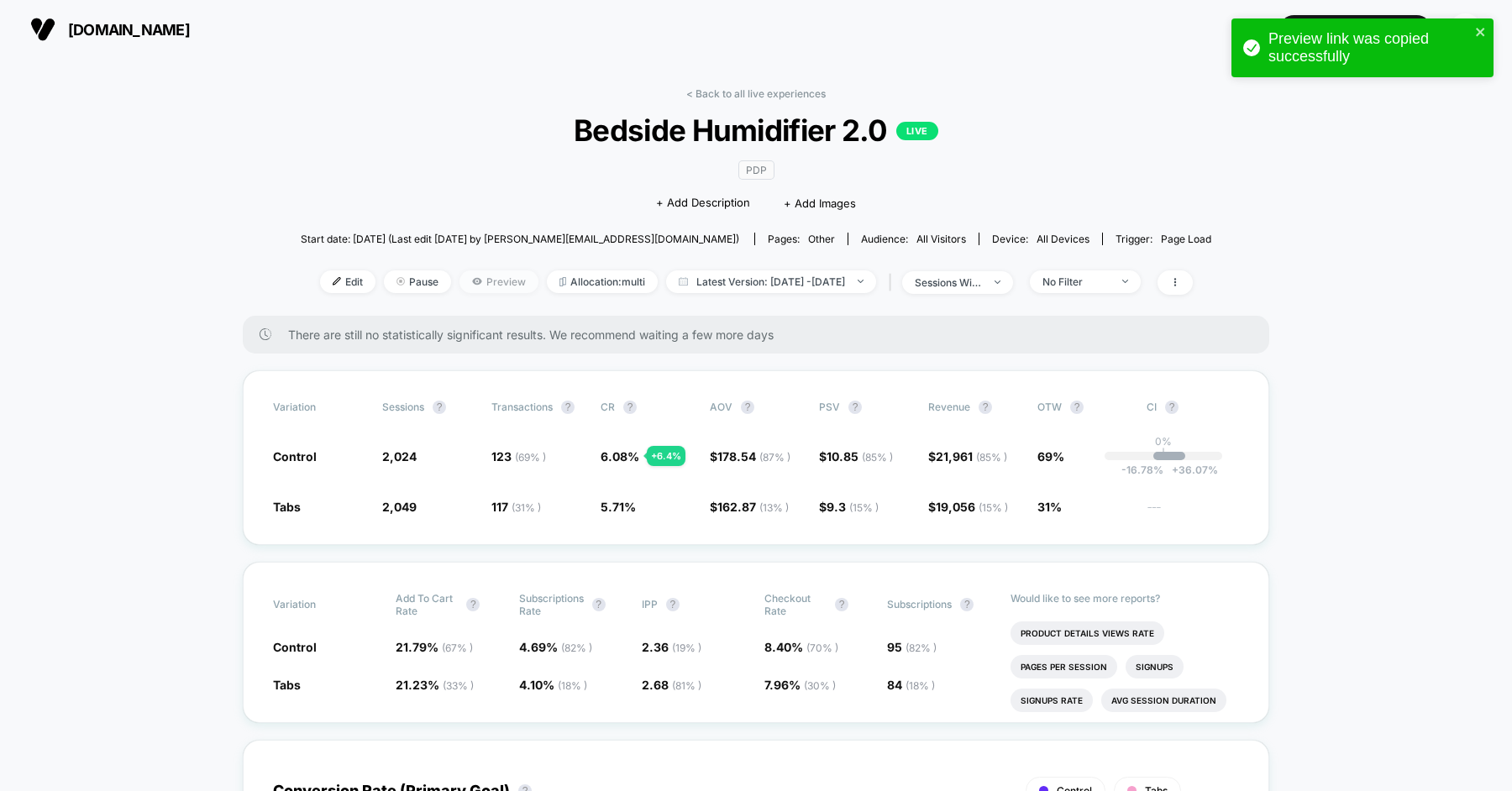
click at [474, 281] on span "Preview" at bounding box center [498, 282] width 79 height 22
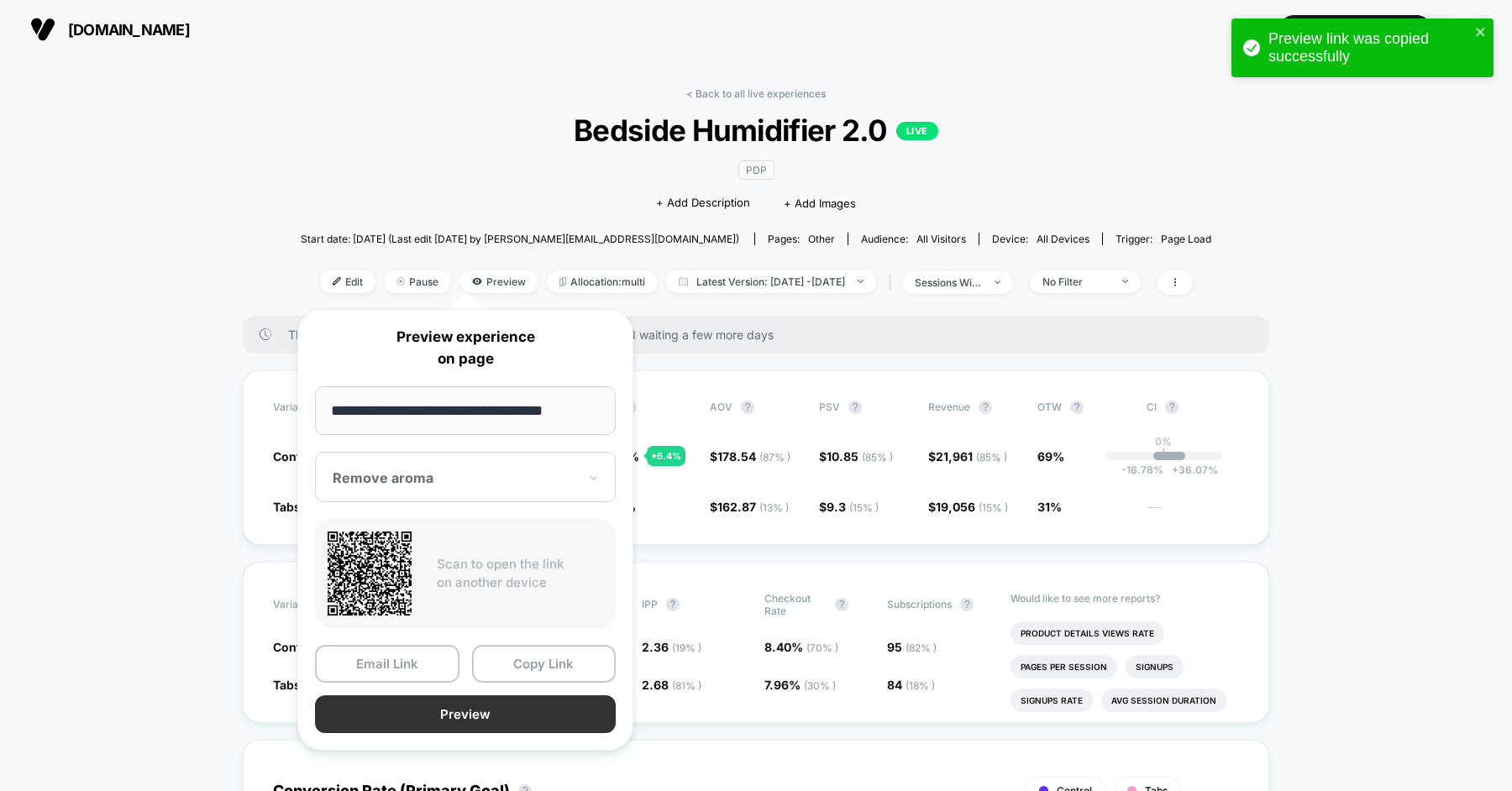
click at [514, 695] on button "Preview" at bounding box center [465, 714] width 300 height 38
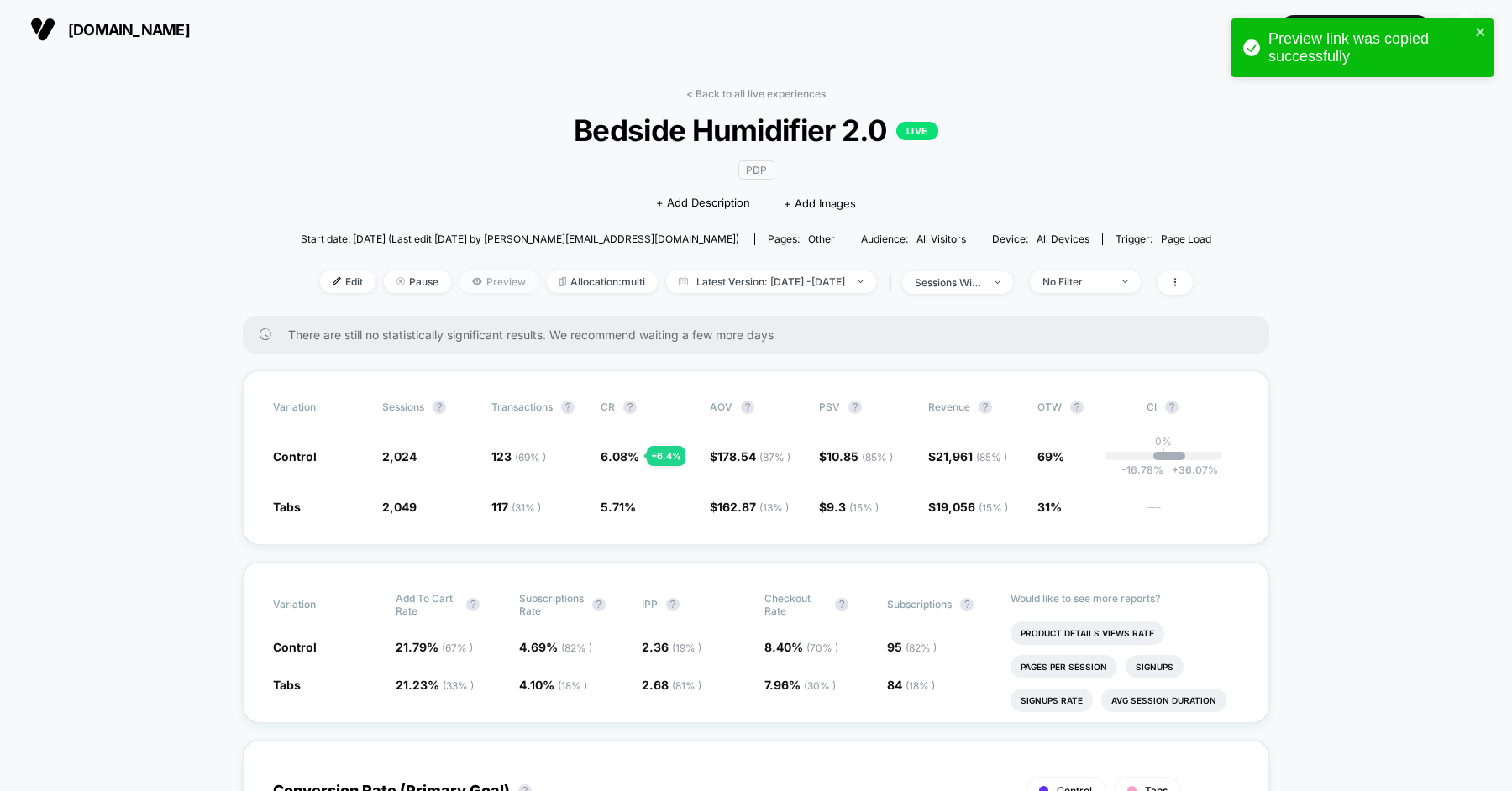
click at [459, 284] on span "Preview" at bounding box center [498, 282] width 79 height 22
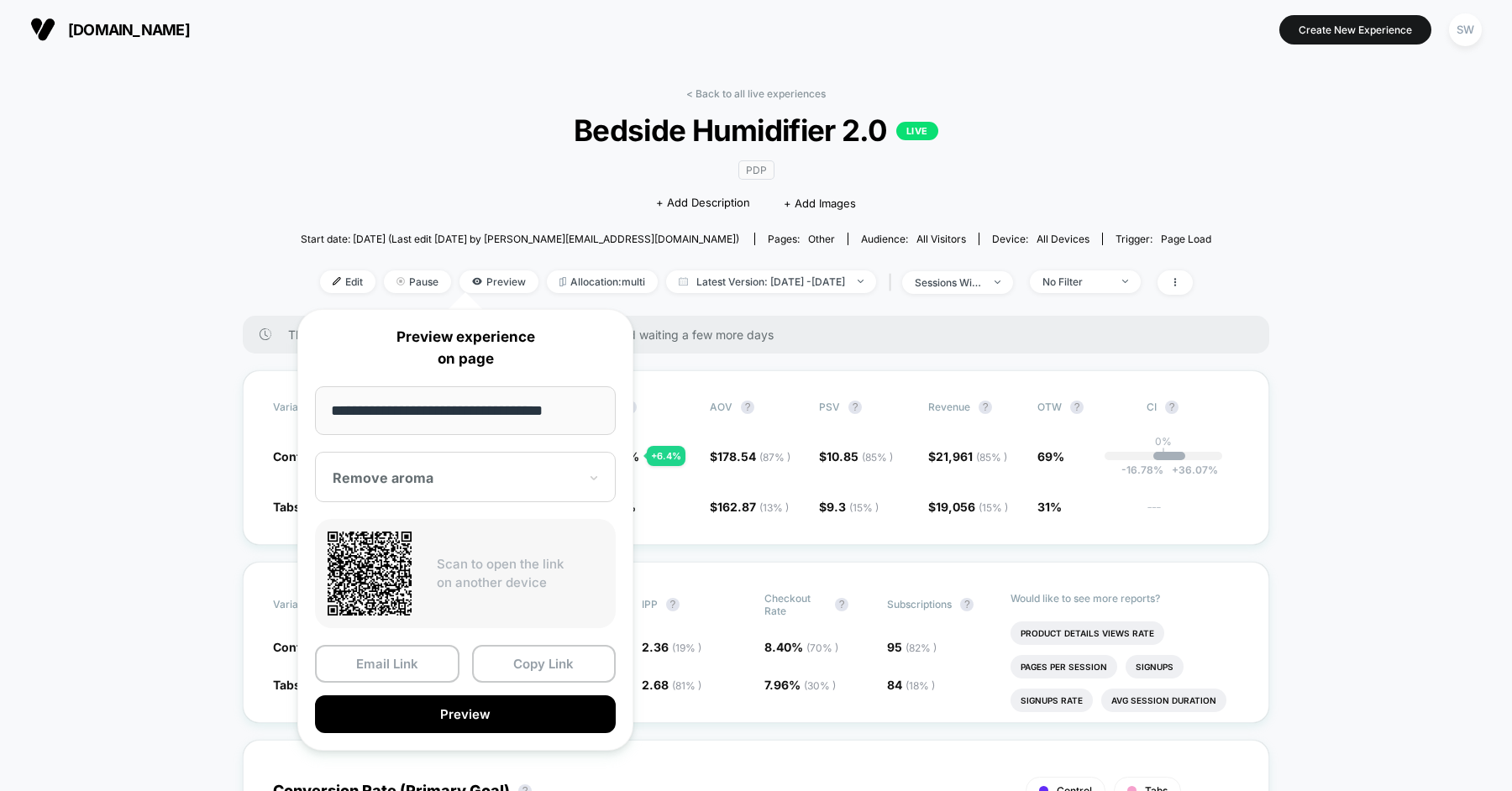
click at [496, 466] on div "Remove aroma" at bounding box center [465, 477] width 300 height 50
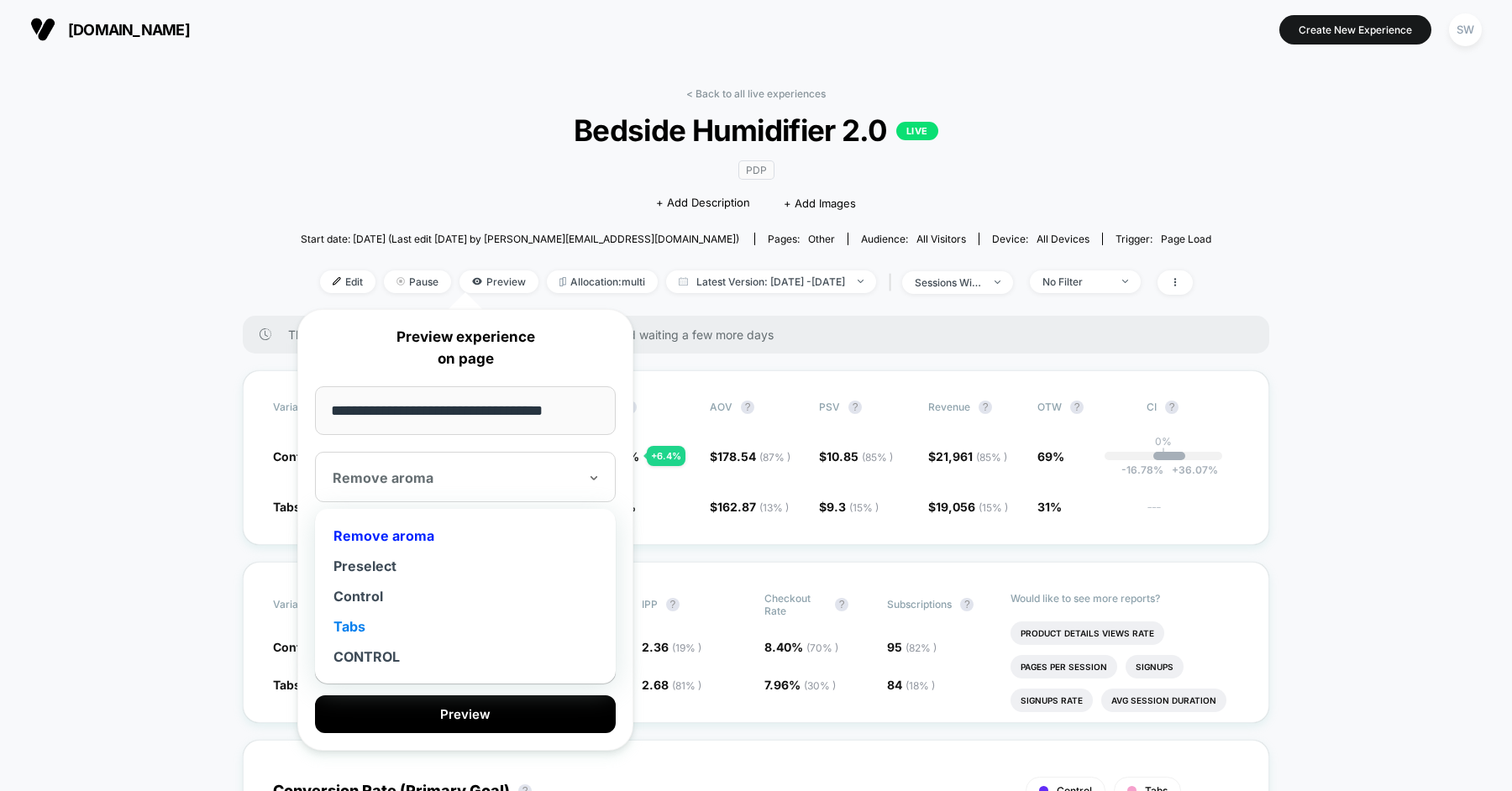
click at [366, 618] on div "Tabs" at bounding box center [465, 626] width 284 height 31
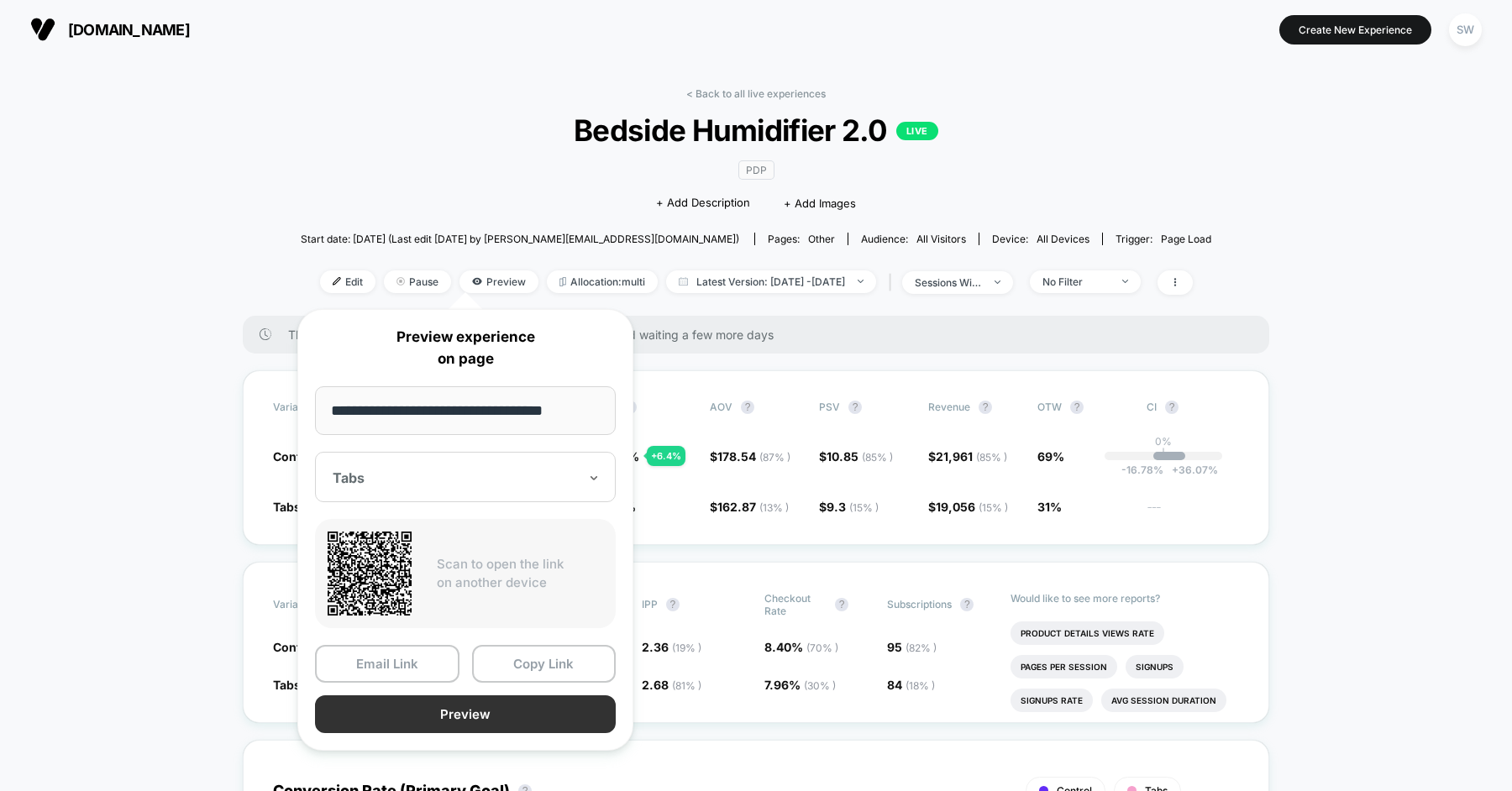
click at [489, 715] on button "Preview" at bounding box center [465, 714] width 300 height 38
